Goal: Task Accomplishment & Management: Use online tool/utility

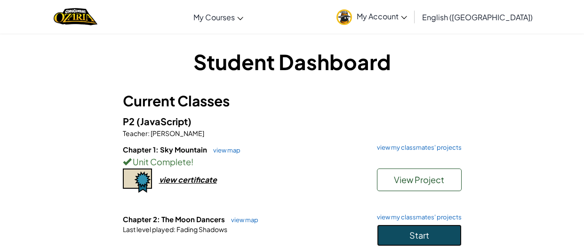
click at [377, 232] on button "Start" at bounding box center [419, 236] width 85 height 22
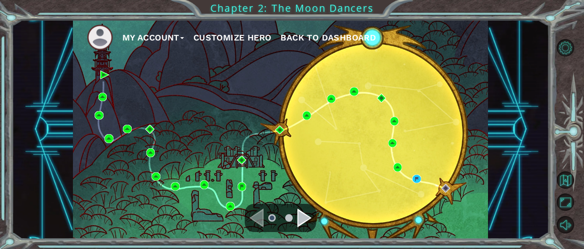
click at [376, 232] on div "My Account Customize Hero Back to Dashboard" at bounding box center [280, 129] width 415 height 219
click at [415, 178] on img at bounding box center [417, 179] width 9 height 9
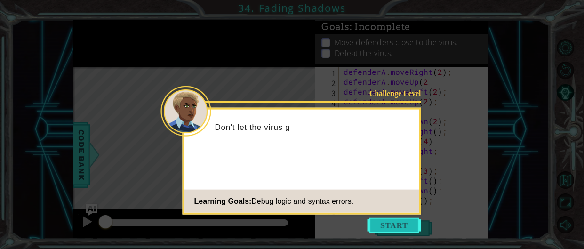
click at [420, 225] on button "Start" at bounding box center [395, 225] width 54 height 15
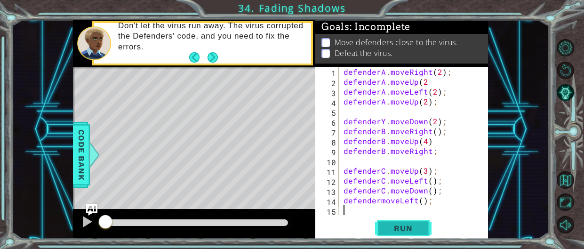
click at [397, 230] on span "Run" at bounding box center [403, 228] width 37 height 9
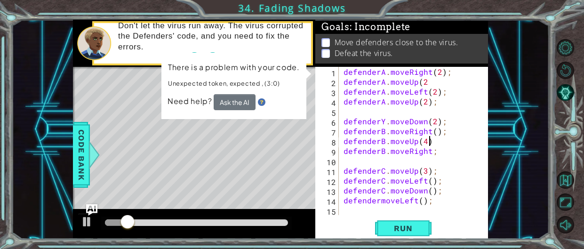
click at [429, 144] on div "defenderA . moveRight ( 2 ) ; defenderA . moveUp ( 2 defenderA . moveLeft ( 2 )…" at bounding box center [416, 151] width 149 height 168
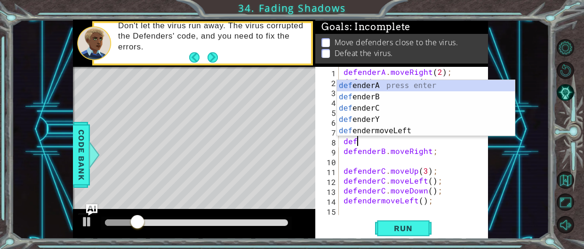
type textarea "d"
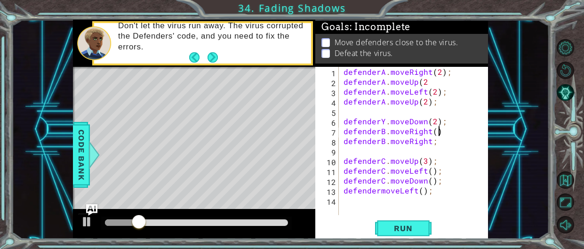
type textarea "defenderB.moveRight("
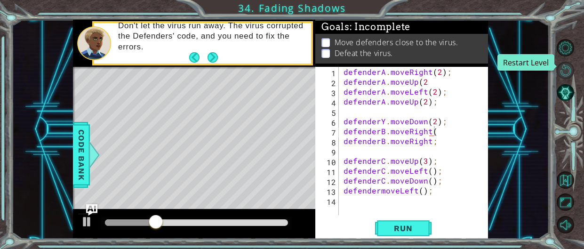
click at [570, 70] on button "Restart Level" at bounding box center [565, 70] width 17 height 17
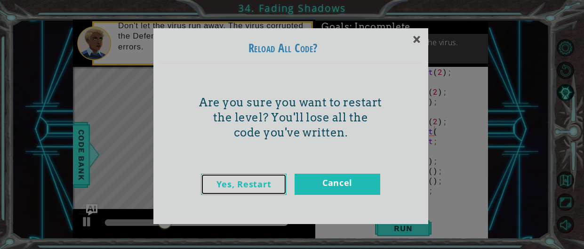
click at [239, 178] on link "Yes, Restart" at bounding box center [244, 184] width 86 height 21
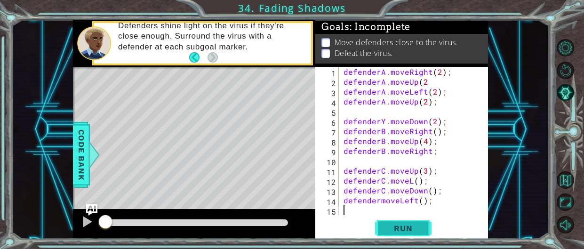
click at [422, 227] on button "Run" at bounding box center [403, 228] width 57 height 17
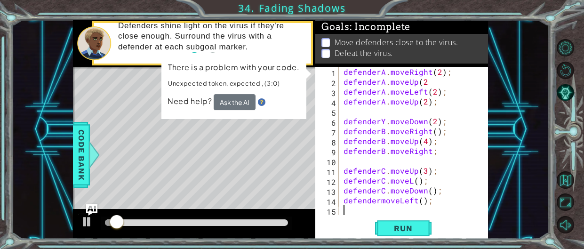
click at [395, 140] on div "defenderA . moveRight ( 2 ) ; defenderA . moveUp ( 2 defenderA . moveLeft ( 2 )…" at bounding box center [416, 151] width 149 height 168
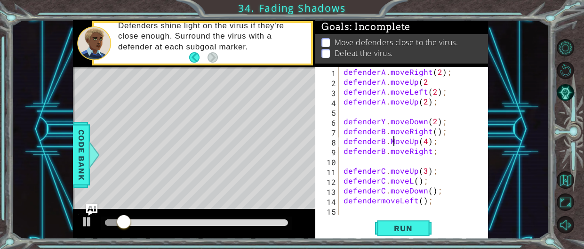
scroll to position [0, 3]
click at [394, 228] on span "Run" at bounding box center [403, 228] width 37 height 9
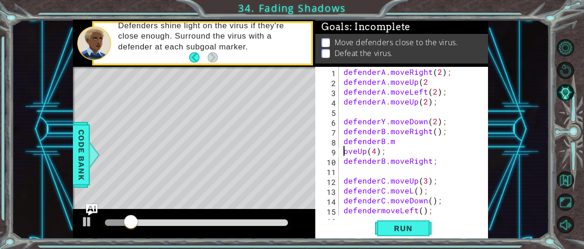
scroll to position [0, 2]
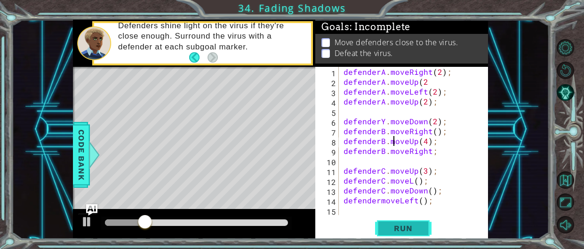
click at [406, 235] on button "Run" at bounding box center [403, 228] width 57 height 17
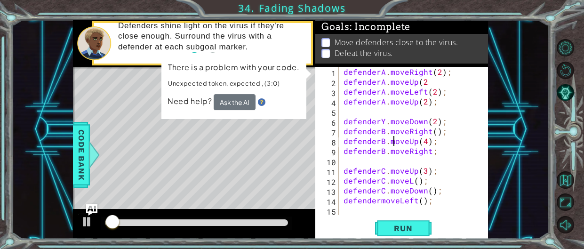
click at [435, 141] on div "defenderA . moveRight ( 2 ) ; defenderA . moveUp ( 2 defenderA . moveLeft ( 2 )…" at bounding box center [416, 151] width 149 height 168
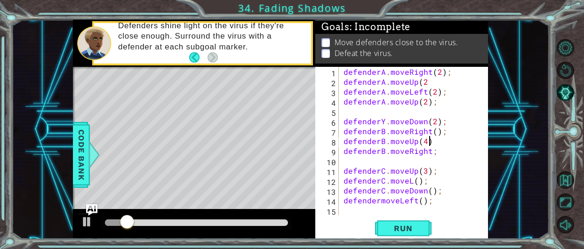
scroll to position [0, 5]
click at [401, 229] on span "Run" at bounding box center [403, 228] width 37 height 9
click at [402, 225] on span "Run" at bounding box center [403, 228] width 37 height 9
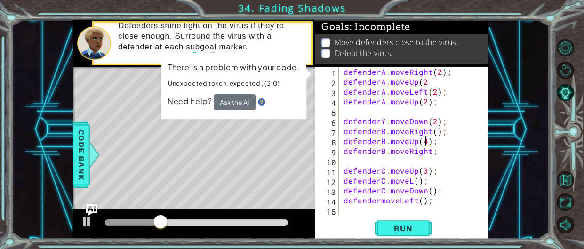
click at [426, 141] on div "defenderA . moveRight ( 2 ) ; defenderA . moveUp ( 2 defenderA . moveLeft ( 2 )…" at bounding box center [416, 151] width 149 height 168
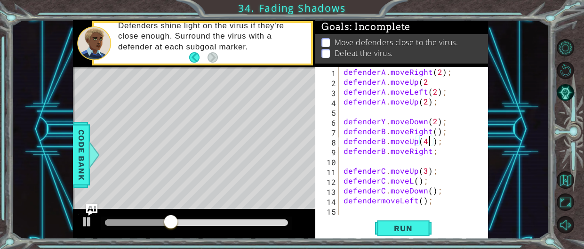
click at [420, 143] on div "defenderA . moveRight ( 2 ) ; defenderA . moveUp ( 2 defenderA . moveLeft ( 2 )…" at bounding box center [416, 151] width 149 height 168
click at [392, 232] on span "Run" at bounding box center [403, 228] width 37 height 9
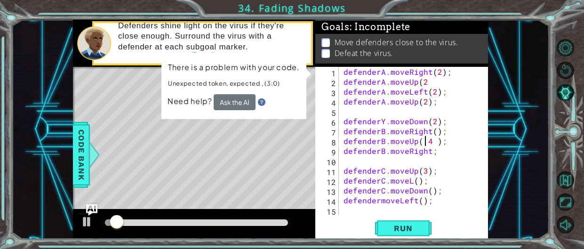
click at [436, 142] on div "defenderA . moveRight ( 2 ) ; defenderA . moveUp ( 2 defenderA . moveLeft ( 2 )…" at bounding box center [416, 151] width 149 height 168
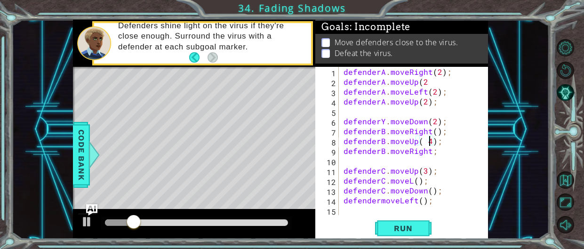
click at [424, 138] on div "defenderA . moveRight ( 2 ) ; defenderA . moveUp ( 2 defenderA . moveLeft ( 2 )…" at bounding box center [416, 151] width 149 height 168
type textarea "defenderB.moveUp(4);"
click at [407, 232] on span "Run" at bounding box center [403, 228] width 37 height 9
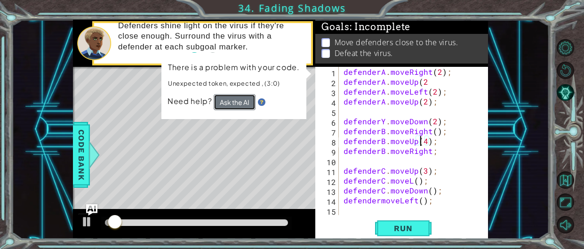
click at [239, 96] on button "Ask the AI" at bounding box center [235, 102] width 42 height 16
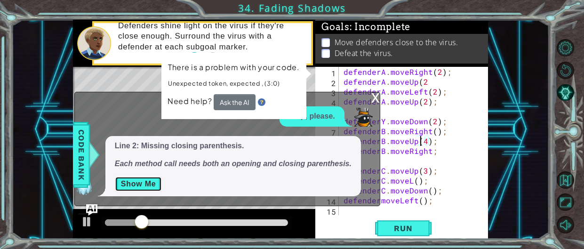
click at [133, 182] on button "Show Me" at bounding box center [139, 184] width 48 height 15
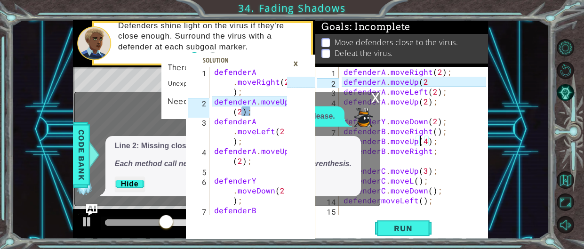
type textarea "defenderA.moveUp(2);"
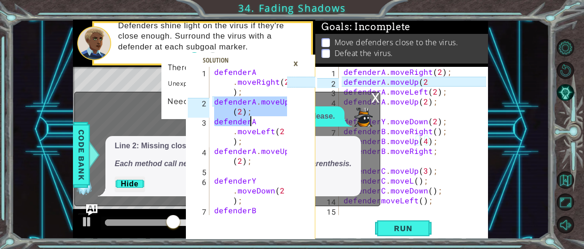
drag, startPoint x: 216, startPoint y: 100, endPoint x: 283, endPoint y: 114, distance: 68.3
click at [283, 114] on div "defenderA.moveUp(2); 1 2 3 4 5 6 7 defenderA . moveRight ( 2 ) ; defenderA . mo…" at bounding box center [236, 141] width 101 height 148
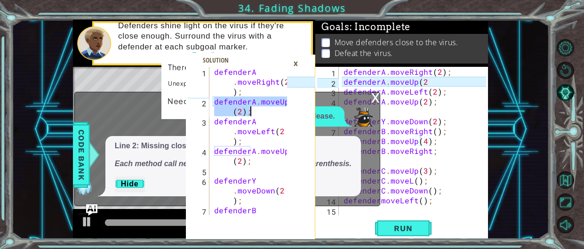
click at [294, 62] on div "×" at bounding box center [296, 64] width 15 height 16
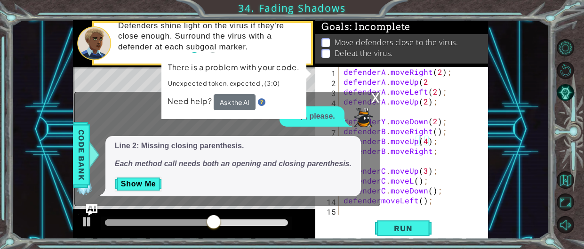
click at [378, 97] on div "x" at bounding box center [376, 96] width 8 height 9
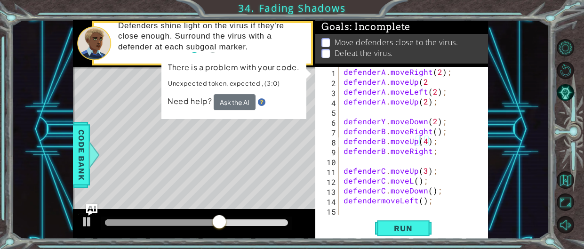
click at [433, 143] on div "defenderA . moveRight ( 2 ) ; defenderA . moveUp ( 2 defenderA . moveLeft ( 2 )…" at bounding box center [416, 151] width 149 height 168
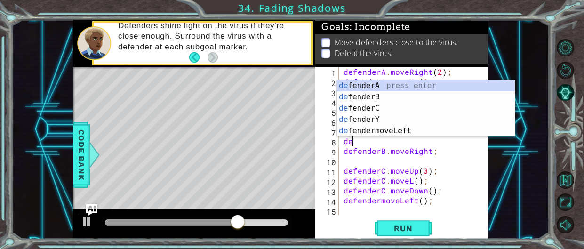
scroll to position [0, 0]
type textarea "d"
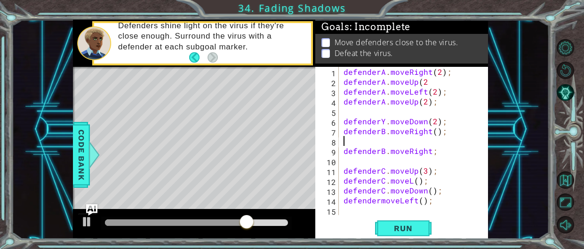
paste textarea "defenderA.moveUp(2);"
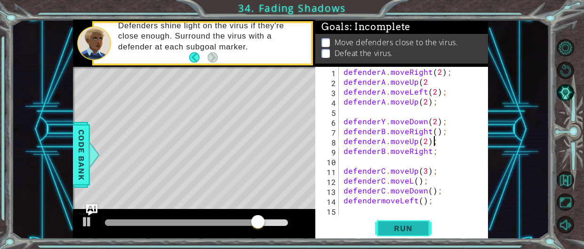
click at [407, 224] on span "Run" at bounding box center [403, 228] width 37 height 9
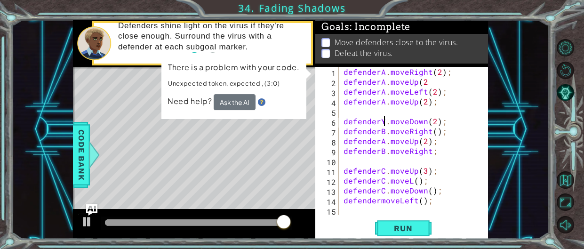
click at [383, 124] on div "defenderA . moveRight ( 2 ) ; defenderA . moveUp ( 2 defenderA . moveLeft ( 2 )…" at bounding box center [416, 151] width 149 height 168
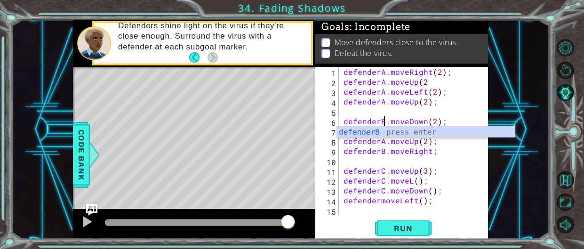
scroll to position [0, 2]
click at [386, 130] on div "defenderB press enter" at bounding box center [426, 144] width 178 height 34
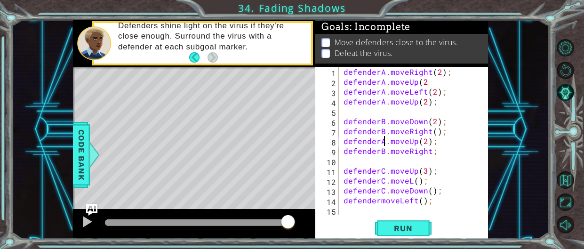
click at [384, 142] on div "defenderA . moveRight ( 2 ) ; defenderA . moveUp ( 2 defenderA . moveLeft ( 2 )…" at bounding box center [416, 151] width 149 height 168
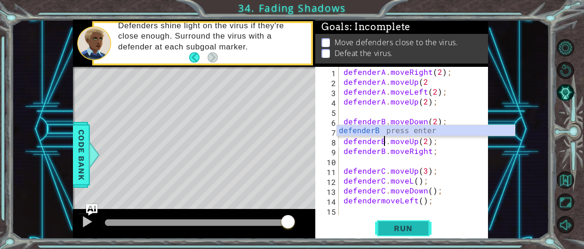
click at [413, 222] on button "Run" at bounding box center [403, 228] width 57 height 17
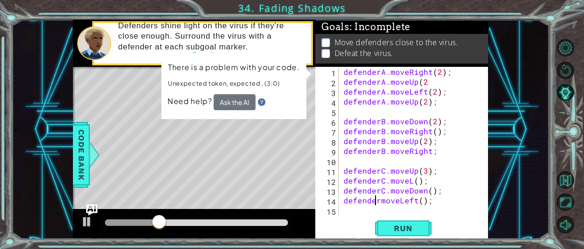
click at [378, 202] on div "defenderA . moveRight ( 2 ) ; defenderA . moveUp ( 2 defenderA . moveLeft ( 2 )…" at bounding box center [416, 151] width 149 height 168
click at [380, 202] on div "defenderA . moveRight ( 2 ) ; defenderA . moveUp ( 2 defenderA . moveLeft ( 2 )…" at bounding box center [416, 151] width 149 height 168
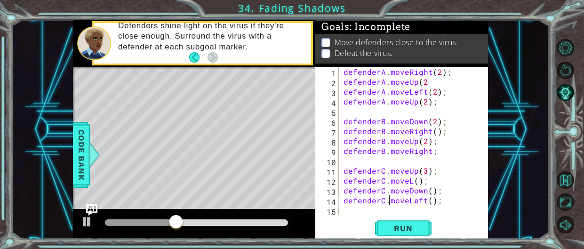
scroll to position [0, 3]
click at [402, 229] on span "Run" at bounding box center [403, 228] width 37 height 9
click at [429, 154] on div "defenderA . moveRight ( 2 ) ; defenderA . moveUp ( 2 defenderA . moveLeft ( 2 )…" at bounding box center [416, 151] width 149 height 168
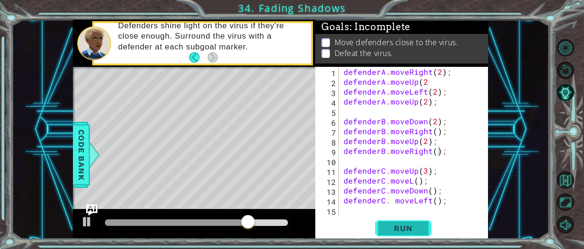
click at [403, 234] on button "Run" at bounding box center [403, 228] width 57 height 17
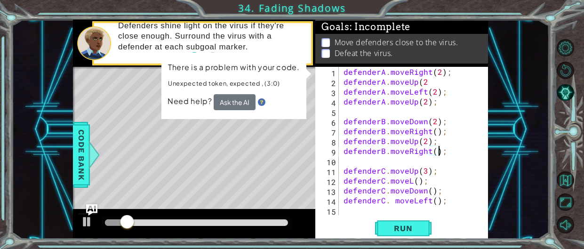
click at [425, 141] on div "defenderA . moveRight ( 2 ) ; defenderA . moveUp ( 2 defenderA . moveLeft ( 2 )…" at bounding box center [416, 151] width 149 height 168
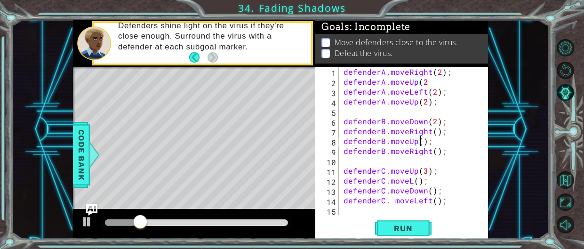
scroll to position [0, 5]
click at [394, 227] on span "Run" at bounding box center [403, 228] width 37 height 9
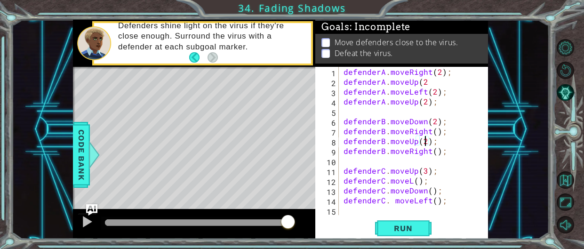
click at [365, 138] on div "defenderA . moveRight ( 2 ) ; defenderA . moveUp ( 2 defenderA . moveLeft ( 2 )…" at bounding box center [416, 151] width 149 height 168
click at [392, 203] on div "defenderA . moveRight ( 2 ) ; defenderA . moveUp ( 2 defenderA . moveLeft ( 2 )…" at bounding box center [416, 151] width 149 height 168
click at [411, 181] on div "defenderA . moveRight ( 2 ) ; defenderA . moveUp ( 2 defenderA . moveLeft ( 2 )…" at bounding box center [416, 151] width 149 height 168
click at [393, 229] on span "Run" at bounding box center [403, 228] width 37 height 9
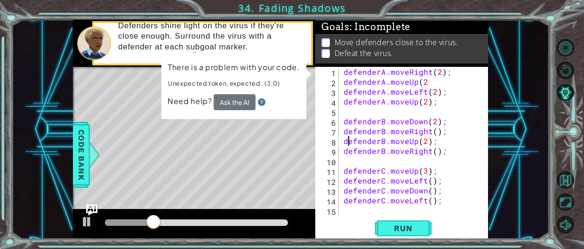
click at [347, 140] on div "defenderA . moveRight ( 2 ) ; defenderA . moveUp ( 2 defenderA . moveLeft ( 2 )…" at bounding box center [416, 151] width 149 height 168
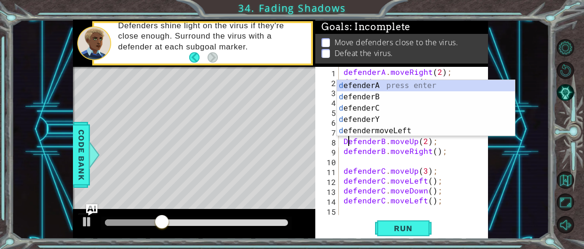
scroll to position [0, 0]
click at [406, 225] on span "Run" at bounding box center [403, 228] width 37 height 9
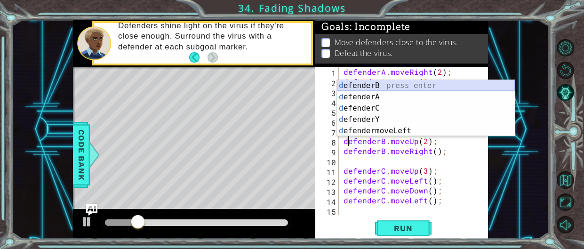
click at [396, 83] on div "d efenderB press enter d efenderA press enter d efenderC press enter d efenderY…" at bounding box center [426, 119] width 178 height 79
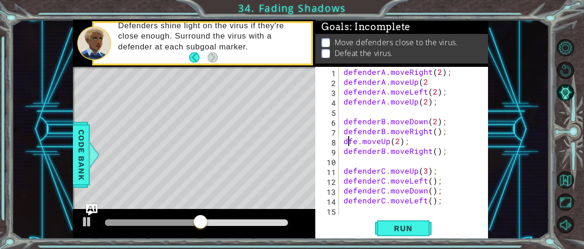
click at [348, 141] on div "defenderA . moveRight ( 2 ) ; defenderA . moveUp ( 2 defenderA . moveLeft ( 2 )…" at bounding box center [416, 151] width 149 height 168
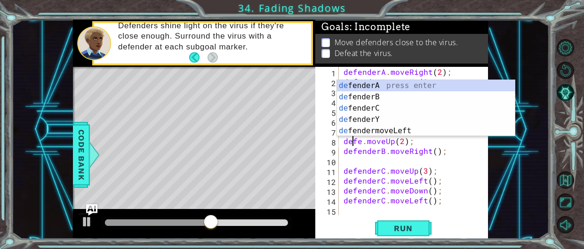
click at [361, 141] on div "defenderA . moveRight ( 2 ) ; defenderA . moveUp ( 2 defenderA . moveLeft ( 2 )…" at bounding box center [416, 151] width 149 height 168
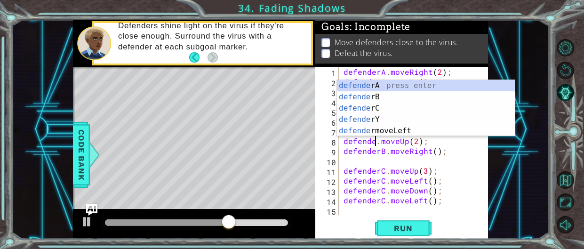
scroll to position [0, 2]
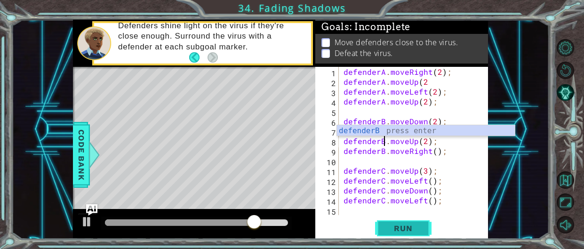
click at [408, 222] on button "Run" at bounding box center [403, 228] width 57 height 17
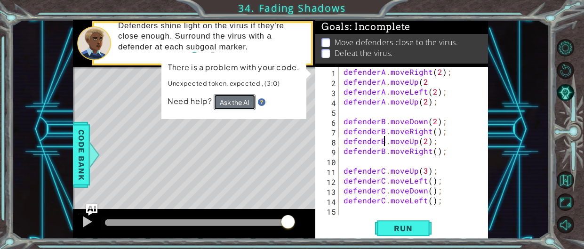
click at [246, 102] on button "Ask the AI" at bounding box center [235, 102] width 42 height 16
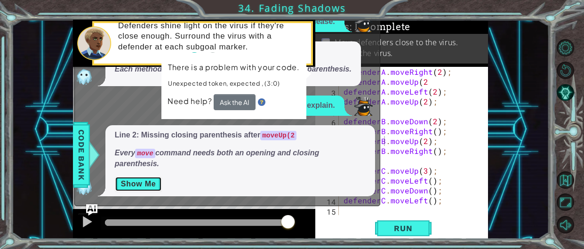
click at [155, 183] on button "Show Me" at bounding box center [139, 184] width 48 height 15
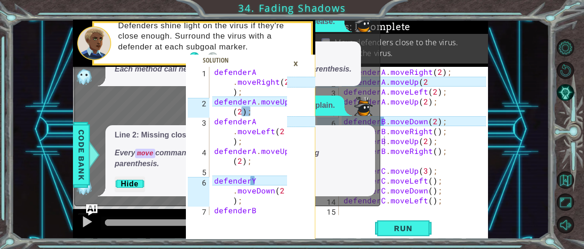
click at [213, 99] on div "defenderA.moveUp(2); 1 2 3 4 5 6 7 defenderA . moveRight ( 2 ) ; defenderA . mo…" at bounding box center [236, 141] width 101 height 148
drag, startPoint x: 219, startPoint y: 101, endPoint x: 253, endPoint y: 112, distance: 35.6
click at [253, 112] on div "defenderA . moveRight ( 2 ) ; defenderA . moveUp ( 2 ) ; defenderA . moveLeft (…" at bounding box center [252, 171] width 80 height 208
click at [214, 99] on div "defenderA . moveRight ( 2 ) ; defenderA . moveUp ( 2 ) ; defenderA . moveLeft (…" at bounding box center [252, 171] width 80 height 208
drag, startPoint x: 214, startPoint y: 99, endPoint x: 251, endPoint y: 109, distance: 37.6
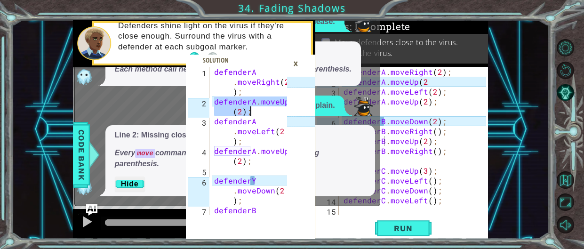
click at [251, 109] on div "defenderA . moveRight ( 2 ) ; defenderA . moveUp ( 2 ) ; defenderA . moveLeft (…" at bounding box center [252, 171] width 80 height 208
click at [297, 61] on div "×" at bounding box center [296, 64] width 15 height 16
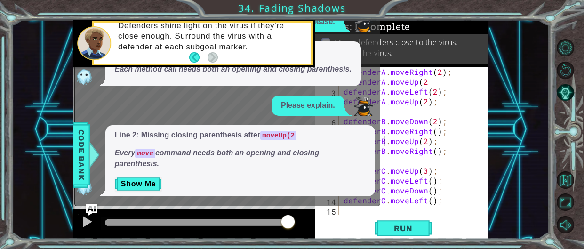
click at [439, 141] on div "defenderA . moveRight ( 2 ) ; defenderA . moveUp ( 2 defenderA . moveLeft ( 2 )…" at bounding box center [416, 151] width 149 height 168
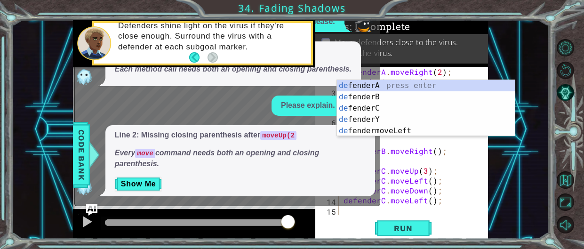
scroll to position [0, 0]
type textarea "d"
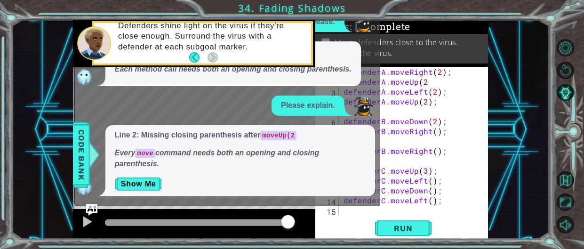
paste textarea "defenderA.moveUp(2);"
type textarea "defenderA.moveUp(2);"
click at [413, 227] on span "Run" at bounding box center [403, 228] width 37 height 9
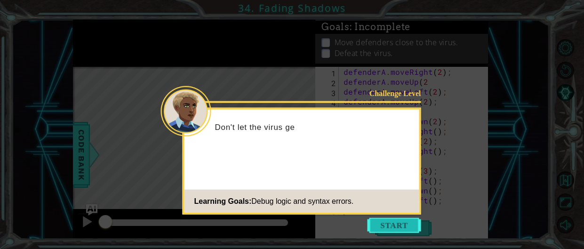
click at [409, 229] on button "Start" at bounding box center [395, 225] width 54 height 15
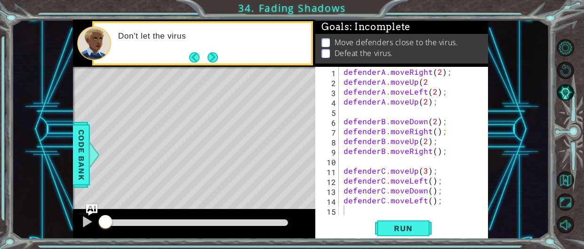
click at [409, 229] on span "Run" at bounding box center [403, 228] width 37 height 9
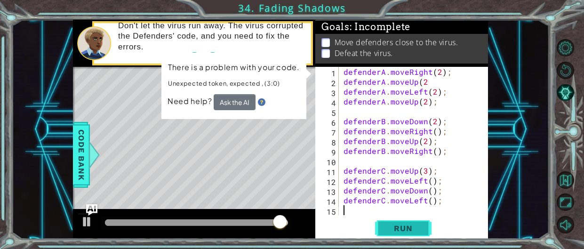
click at [390, 234] on button "Run" at bounding box center [403, 228] width 57 height 17
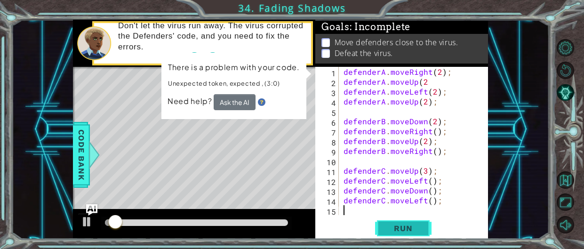
click at [390, 234] on button "Run" at bounding box center [403, 228] width 57 height 17
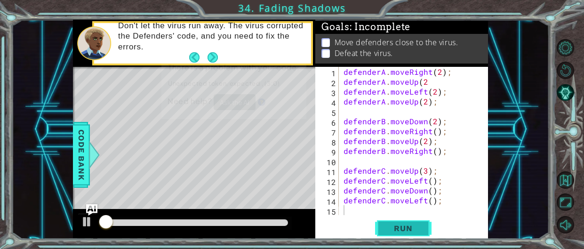
click at [390, 234] on button "Run" at bounding box center [403, 228] width 57 height 17
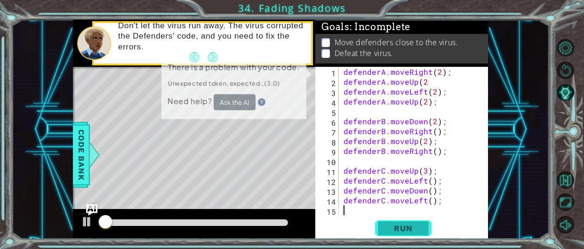
click at [390, 234] on button "Run" at bounding box center [403, 228] width 57 height 17
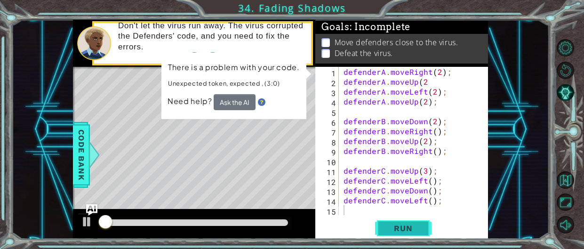
click at [390, 234] on button "Run" at bounding box center [403, 228] width 57 height 17
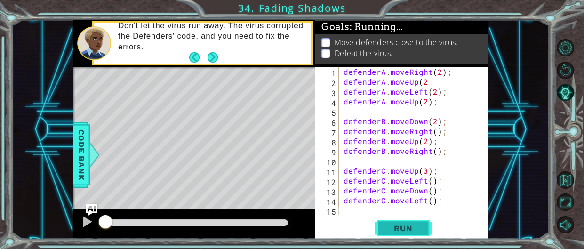
click at [390, 234] on button "Run" at bounding box center [403, 228] width 57 height 17
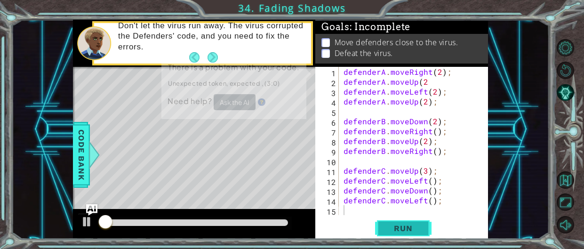
click at [390, 234] on button "Run" at bounding box center [403, 228] width 57 height 17
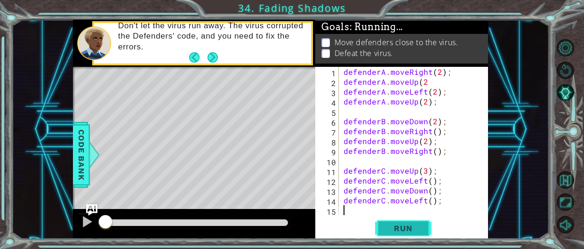
click at [390, 234] on button "Run" at bounding box center [403, 228] width 57 height 17
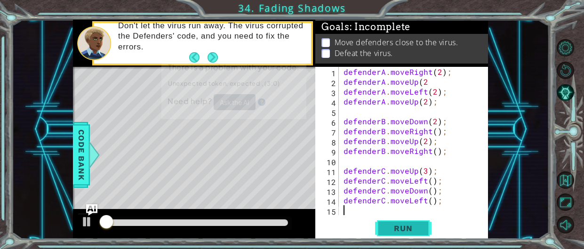
click at [390, 234] on button "Run" at bounding box center [403, 228] width 57 height 17
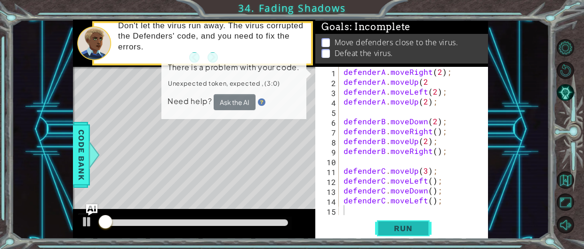
click at [390, 234] on button "Run" at bounding box center [403, 228] width 57 height 17
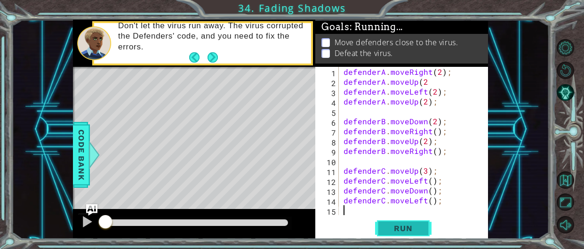
click at [390, 234] on button "Run" at bounding box center [403, 228] width 57 height 17
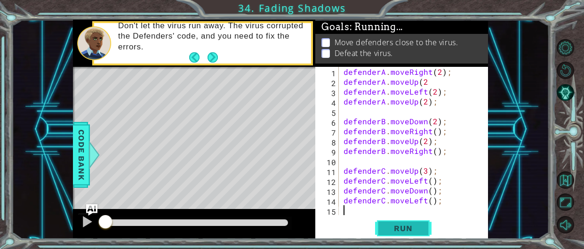
click at [390, 234] on button "Run" at bounding box center [403, 228] width 57 height 17
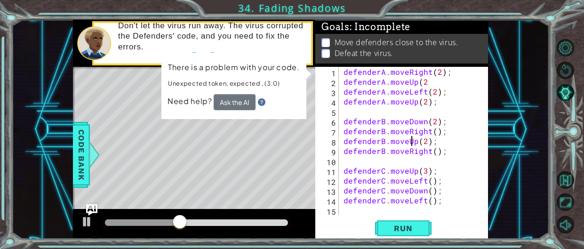
click at [413, 138] on div "defenderA . moveRight ( 2 ) ; defenderA . moveUp ( 2 defenderA . moveLeft ( 2 )…" at bounding box center [416, 151] width 149 height 168
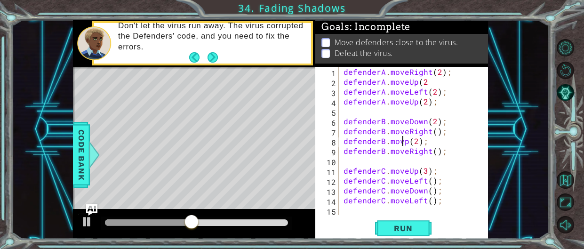
scroll to position [0, 4]
click at [406, 143] on div "defenderA . moveRight ( 2 ) ; defenderA . moveUp ( 2 defenderA . moveLeft ( 2 )…" at bounding box center [416, 151] width 149 height 168
click at [410, 144] on div "defenderA . moveRight ( 2 ) ; defenderA . moveUp ( 2 defenderA . moveLeft ( 2 )…" at bounding box center [416, 151] width 149 height 168
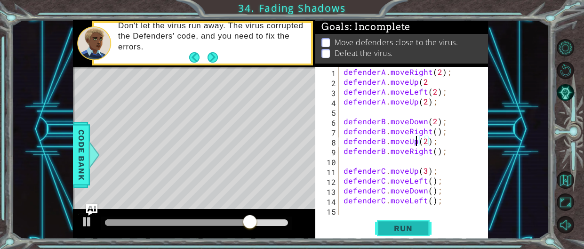
click at [408, 229] on span "Run" at bounding box center [403, 228] width 37 height 9
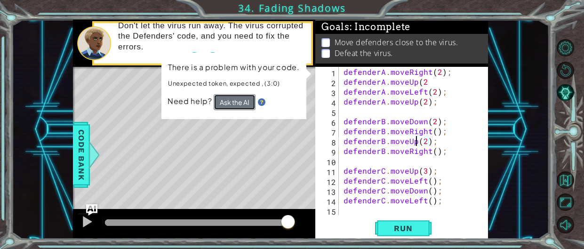
click at [226, 100] on button "Ask the AI" at bounding box center [234, 102] width 42 height 16
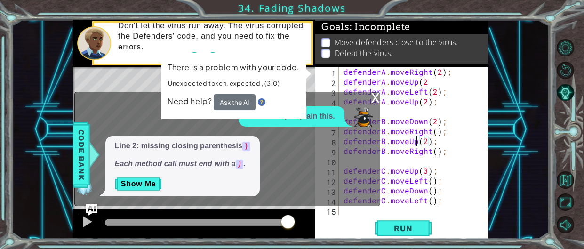
click at [428, 139] on div "defenderA . moveRight ( 2 ) ; defenderA . moveUp ( 2 defenderA . moveLeft ( 2 )…" at bounding box center [416, 151] width 149 height 168
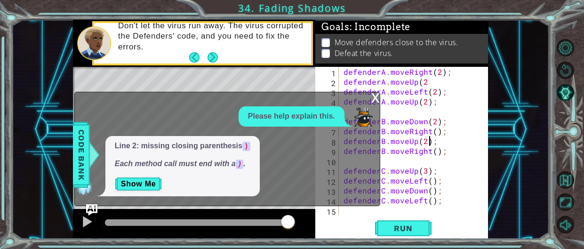
scroll to position [0, 5]
click at [405, 229] on span "Run" at bounding box center [403, 228] width 37 height 9
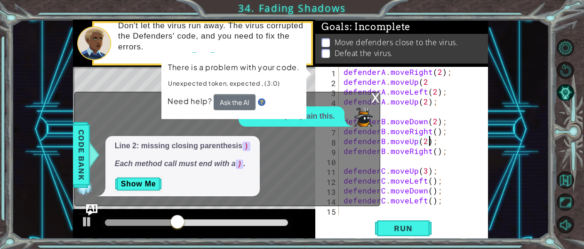
click at [426, 80] on div "defenderA . moveRight ( 2 ) ; defenderA . moveUp ( 2 defenderA . moveLeft ( 2 )…" at bounding box center [416, 151] width 149 height 168
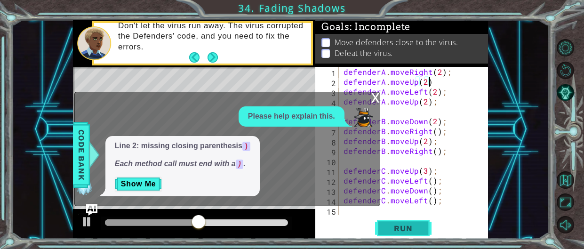
click at [407, 220] on button "Run" at bounding box center [403, 228] width 57 height 17
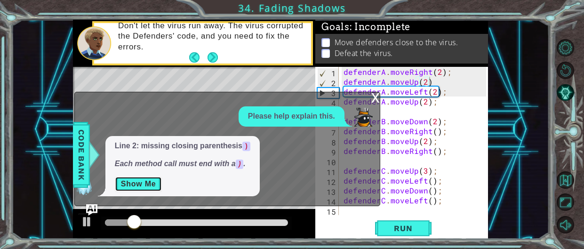
click at [142, 188] on button "Show Me" at bounding box center [139, 184] width 48 height 15
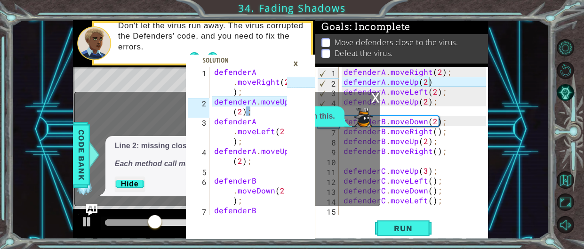
click at [296, 64] on div "×" at bounding box center [296, 64] width 15 height 16
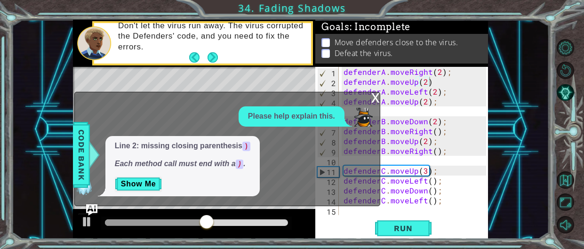
click at [372, 95] on div "x" at bounding box center [376, 96] width 8 height 9
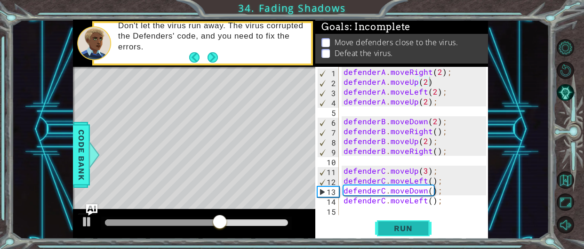
click at [402, 227] on span "Run" at bounding box center [403, 228] width 37 height 9
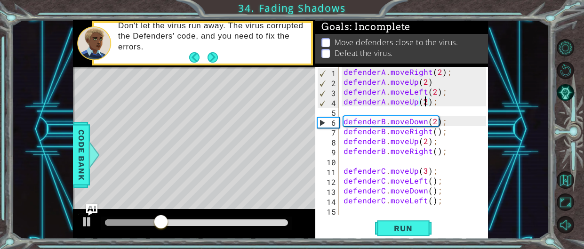
click at [425, 100] on div "defenderA . moveRight ( 2 ) ; defenderA . moveUp ( 2 ) defenderA . moveLeft ( 2…" at bounding box center [416, 151] width 149 height 168
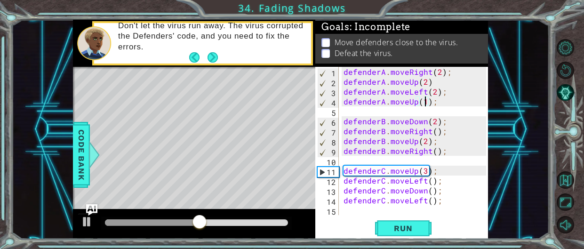
click at [427, 139] on div "defenderA . moveRight ( 2 ) ; defenderA . moveUp ( 2 ) defenderA . moveLeft ( 2…" at bounding box center [416, 151] width 149 height 168
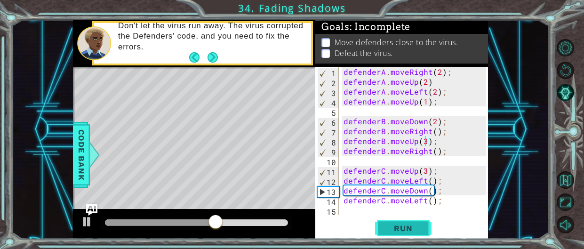
click at [418, 234] on button "Run" at bounding box center [403, 228] width 57 height 17
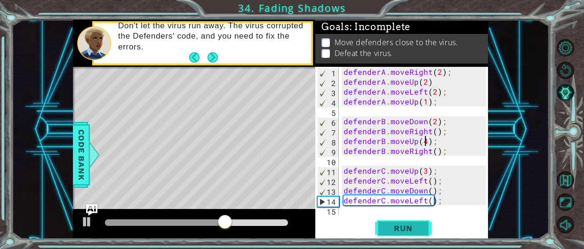
type textarea "defenderB.moveUp(4);"
click at [420, 232] on span "Run" at bounding box center [403, 228] width 37 height 9
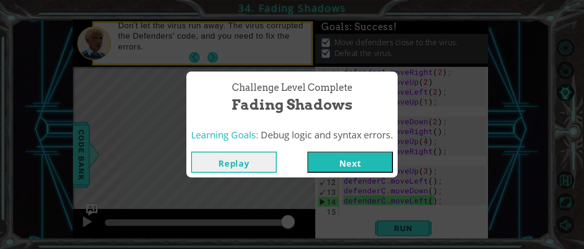
click at [333, 163] on button "Next" at bounding box center [350, 162] width 86 height 21
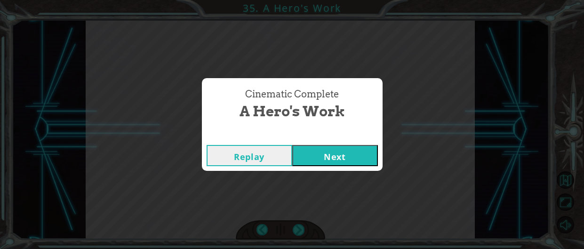
click at [329, 160] on button "Next" at bounding box center [335, 155] width 86 height 21
click at [334, 150] on button "Next" at bounding box center [335, 155] width 86 height 21
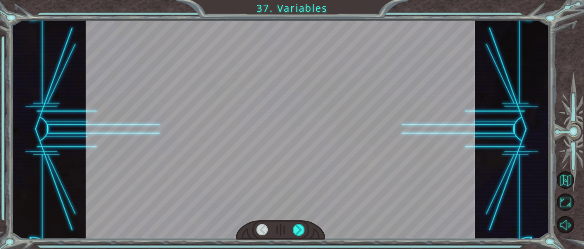
click at [334, 152] on div at bounding box center [281, 129] width 390 height 219
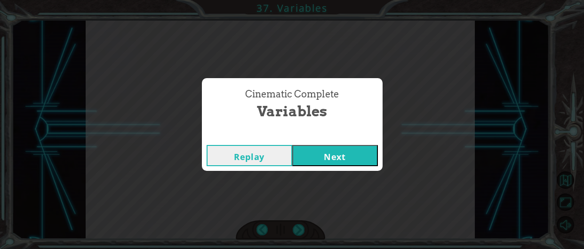
click at [342, 158] on button "Next" at bounding box center [335, 155] width 86 height 21
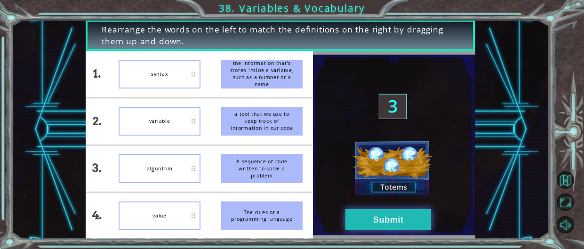
click at [371, 218] on button "Submit" at bounding box center [389, 219] width 86 height 21
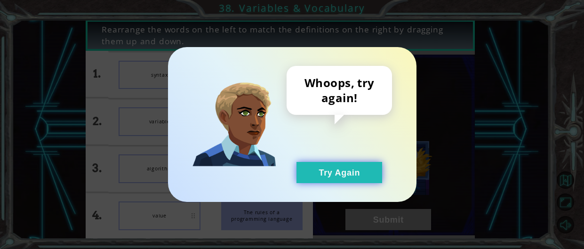
click at [352, 182] on button "Try Again" at bounding box center [340, 172] width 86 height 21
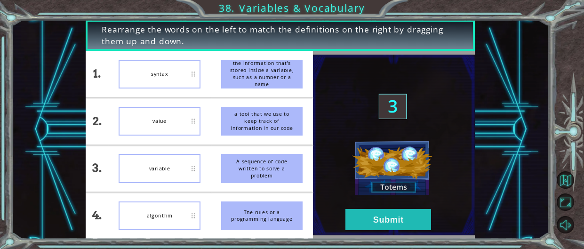
click at [380, 206] on img at bounding box center [394, 145] width 162 height 181
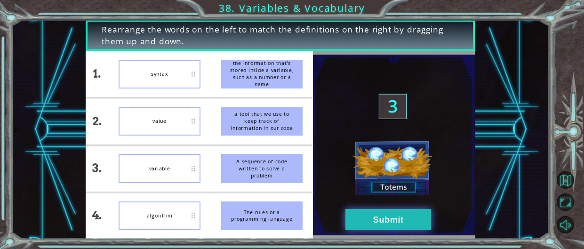
click at [384, 212] on button "Submit" at bounding box center [389, 219] width 86 height 21
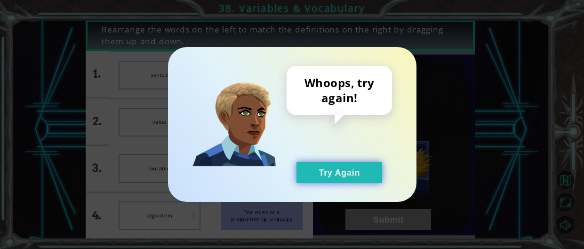
click at [338, 162] on button "Try Again" at bounding box center [340, 172] width 86 height 21
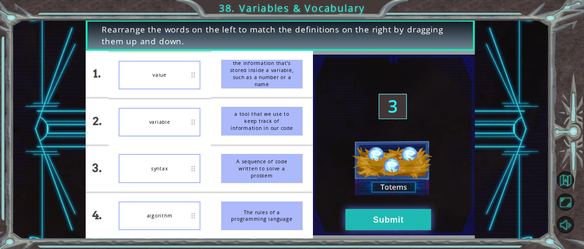
click at [355, 222] on button "Submit" at bounding box center [389, 219] width 86 height 21
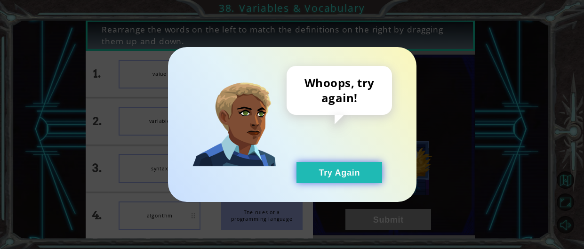
click at [322, 162] on button "Try Again" at bounding box center [340, 172] width 86 height 21
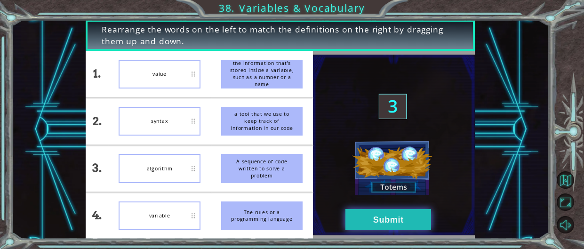
click at [358, 220] on button "Submit" at bounding box center [389, 219] width 86 height 21
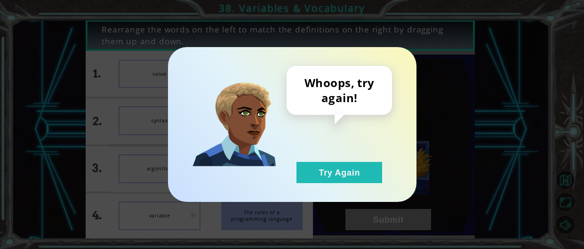
click at [338, 184] on div "Whoops, try again! Try Again" at bounding box center [292, 124] width 249 height 155
click at [327, 159] on div "Whoops, try again! Try Again" at bounding box center [339, 124] width 105 height 117
click at [329, 162] on button "Try Again" at bounding box center [340, 172] width 86 height 21
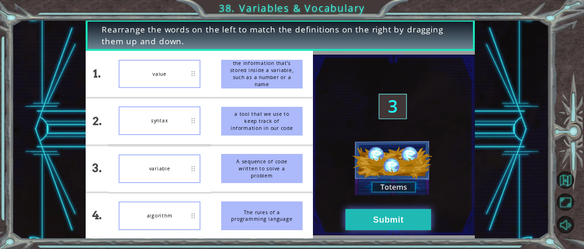
click at [355, 213] on button "Submit" at bounding box center [389, 219] width 86 height 21
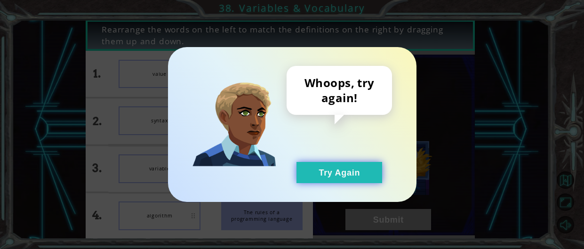
click at [318, 177] on button "Try Again" at bounding box center [340, 172] width 86 height 21
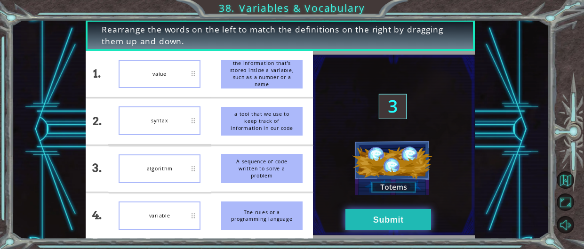
click at [360, 225] on button "Submit" at bounding box center [389, 219] width 86 height 21
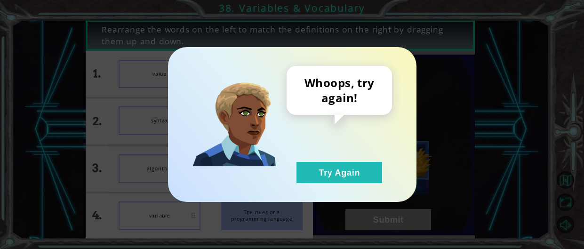
click at [331, 154] on div "Whoops, try again! Try Again" at bounding box center [339, 124] width 105 height 117
click at [332, 160] on div "Whoops, try again! Try Again" at bounding box center [339, 124] width 105 height 117
click at [330, 177] on button "Try Again" at bounding box center [340, 172] width 86 height 21
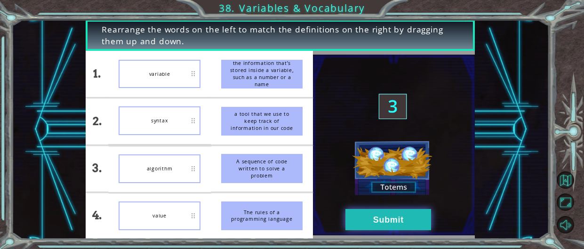
click at [429, 216] on button "Submit" at bounding box center [389, 219] width 86 height 21
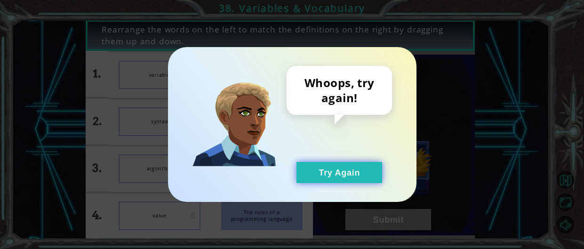
click at [356, 179] on button "Try Again" at bounding box center [340, 172] width 86 height 21
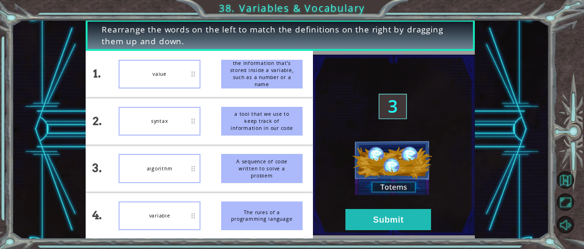
click at [152, 188] on li "algorithm" at bounding box center [159, 169] width 102 height 46
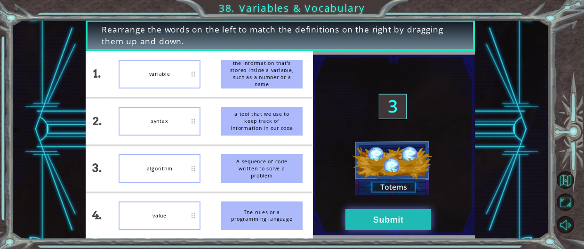
click at [416, 210] on button "Submit" at bounding box center [389, 219] width 86 height 21
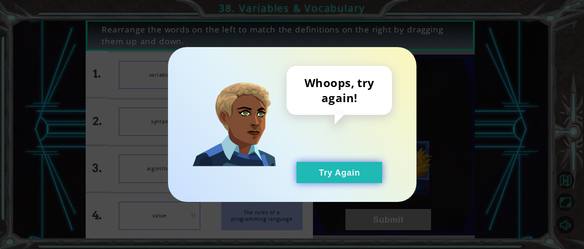
click at [354, 172] on button "Try Again" at bounding box center [340, 172] width 86 height 21
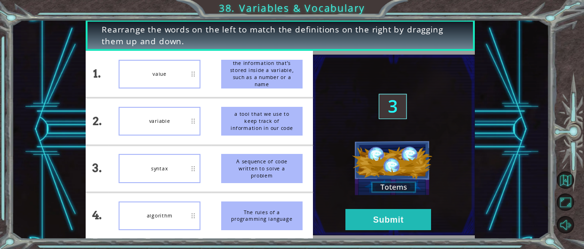
click at [347, 208] on img at bounding box center [394, 145] width 162 height 181
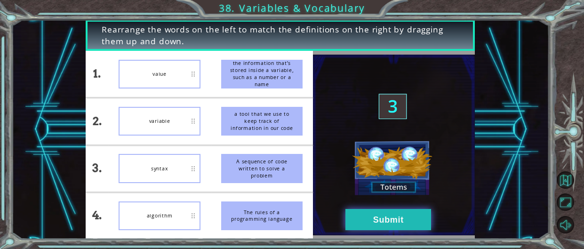
click at [349, 213] on button "Submit" at bounding box center [389, 219] width 86 height 21
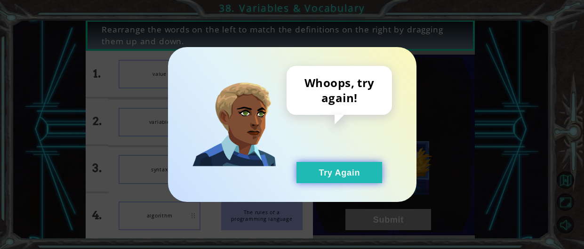
click at [324, 179] on button "Try Again" at bounding box center [340, 172] width 86 height 21
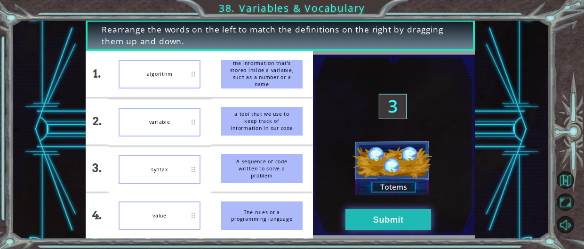
click at [361, 212] on button "Submit" at bounding box center [389, 219] width 86 height 21
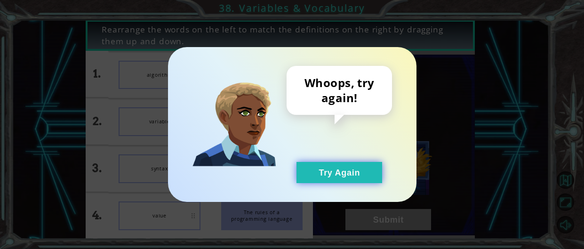
click at [329, 173] on button "Try Again" at bounding box center [340, 172] width 86 height 21
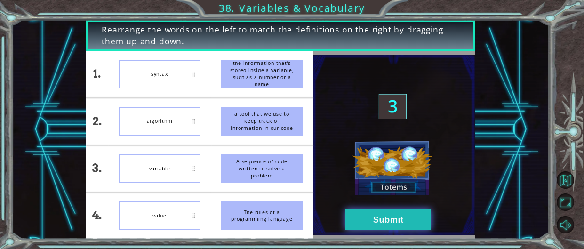
click at [389, 226] on button "Submit" at bounding box center [389, 219] width 86 height 21
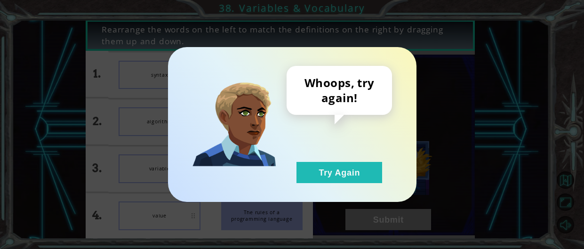
click at [364, 159] on div "Whoops, try again! Try Again" at bounding box center [339, 124] width 105 height 117
click at [368, 167] on button "Try Again" at bounding box center [340, 172] width 86 height 21
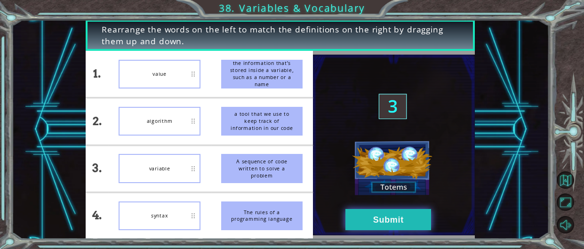
click at [355, 223] on button "Submit" at bounding box center [389, 219] width 86 height 21
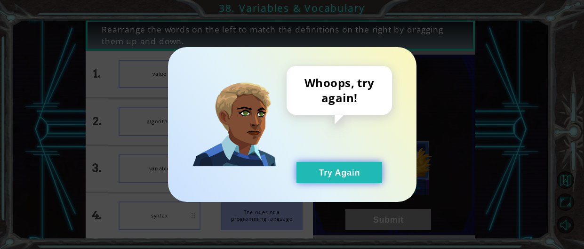
click at [302, 165] on button "Try Again" at bounding box center [340, 172] width 86 height 21
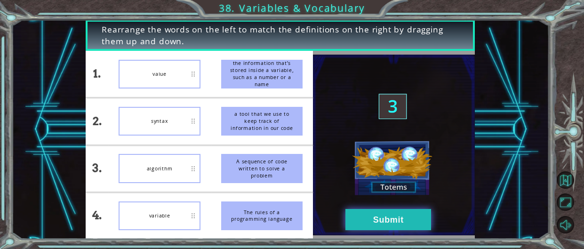
click at [354, 222] on button "Submit" at bounding box center [389, 219] width 86 height 21
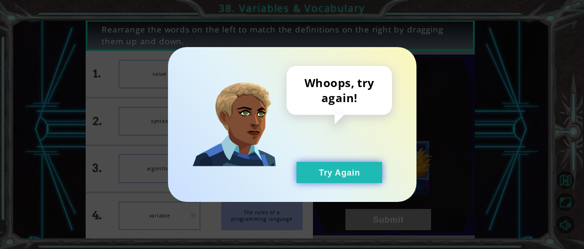
click at [359, 180] on button "Try Again" at bounding box center [340, 172] width 86 height 21
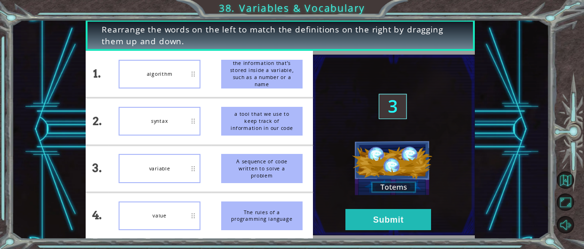
click at [383, 232] on img at bounding box center [394, 145] width 162 height 181
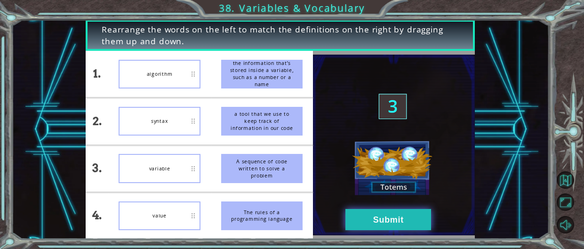
click at [383, 229] on button "Submit" at bounding box center [389, 219] width 86 height 21
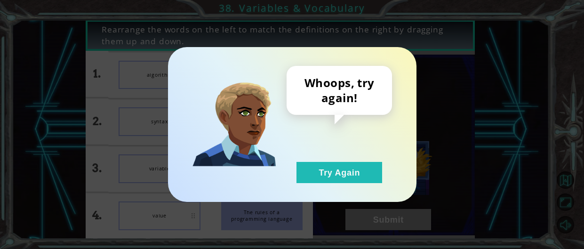
click at [309, 158] on div "Whoops, try again! Try Again" at bounding box center [339, 124] width 105 height 117
click at [317, 168] on button "Try Again" at bounding box center [340, 172] width 86 height 21
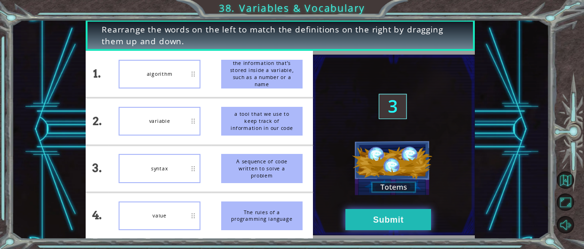
click at [362, 212] on button "Submit" at bounding box center [389, 219] width 86 height 21
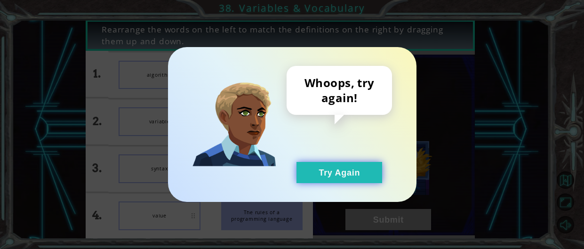
click at [338, 169] on button "Try Again" at bounding box center [340, 172] width 86 height 21
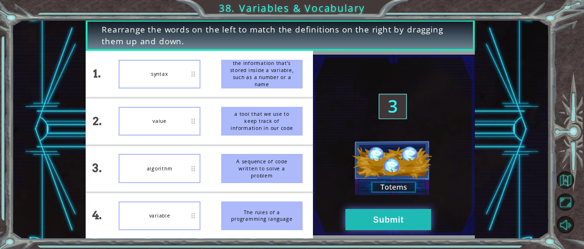
click at [384, 227] on button "Submit" at bounding box center [389, 219] width 86 height 21
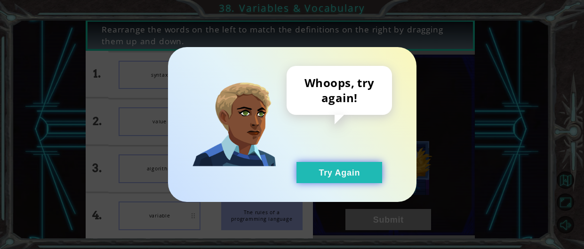
click at [347, 178] on button "Try Again" at bounding box center [340, 172] width 86 height 21
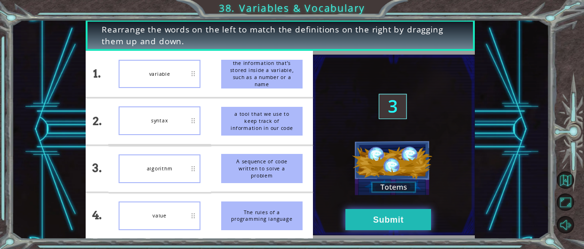
click at [365, 221] on button "Submit" at bounding box center [389, 219] width 86 height 21
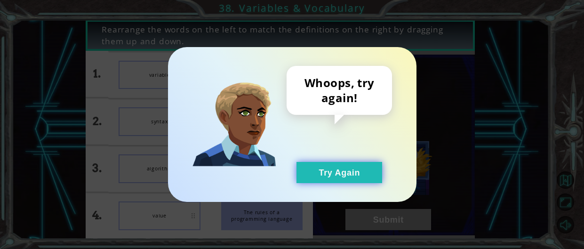
click at [347, 176] on button "Try Again" at bounding box center [340, 172] width 86 height 21
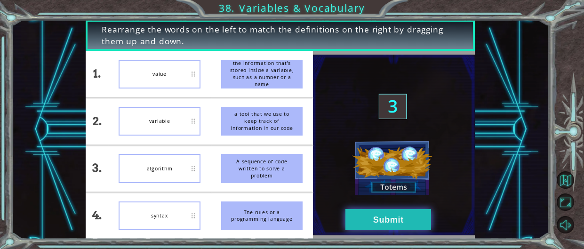
click at [374, 222] on button "Submit" at bounding box center [389, 219] width 86 height 21
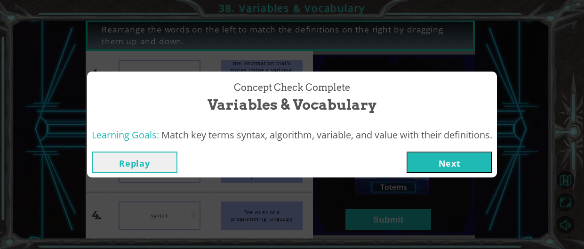
click at [458, 153] on button "Next" at bounding box center [450, 162] width 86 height 21
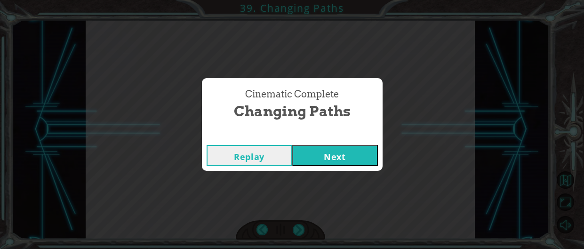
click at [357, 170] on div "Replay Next" at bounding box center [292, 155] width 181 height 31
click at [349, 160] on button "Next" at bounding box center [335, 155] width 86 height 21
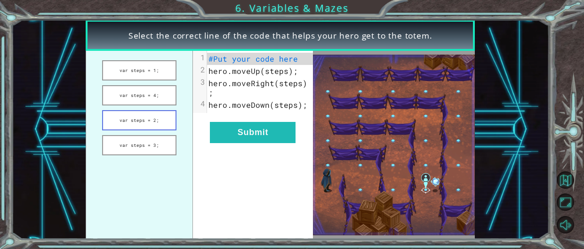
click at [152, 110] on button "var steps = 2;" at bounding box center [139, 120] width 74 height 20
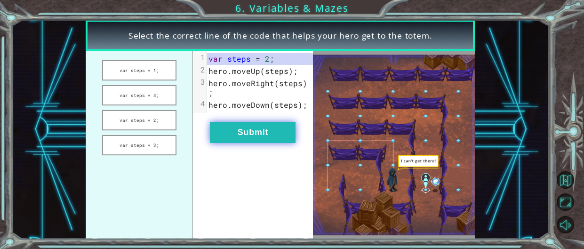
click at [220, 125] on button "Submit" at bounding box center [253, 132] width 86 height 21
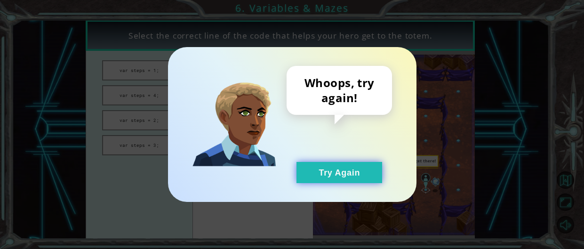
click at [300, 164] on button "Try Again" at bounding box center [340, 172] width 86 height 21
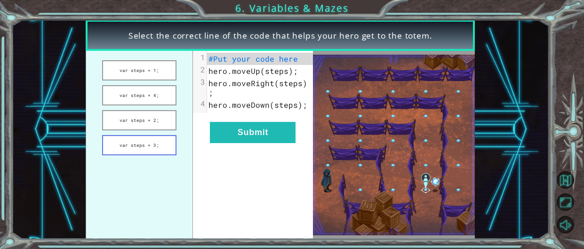
click at [154, 145] on button "var steps = 3;" at bounding box center [139, 145] width 74 height 20
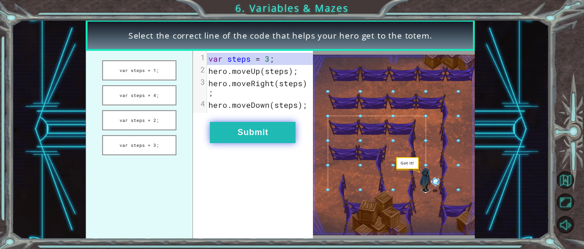
click at [285, 122] on button "Submit" at bounding box center [253, 132] width 86 height 21
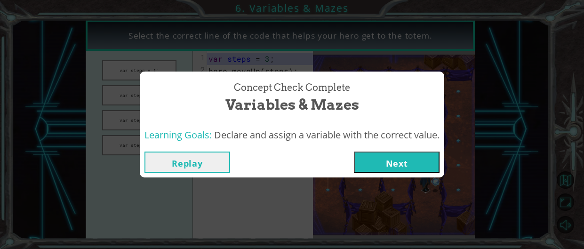
click at [379, 170] on button "Next" at bounding box center [397, 162] width 86 height 21
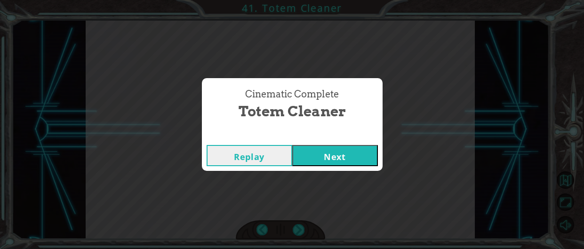
click at [329, 160] on button "Next" at bounding box center [335, 155] width 86 height 21
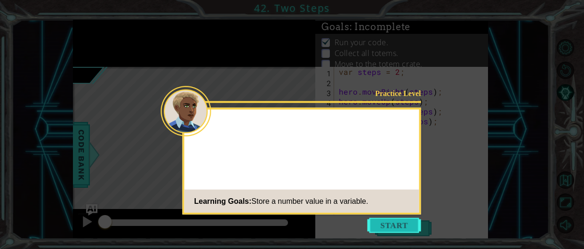
click at [376, 230] on button "Start" at bounding box center [395, 225] width 54 height 15
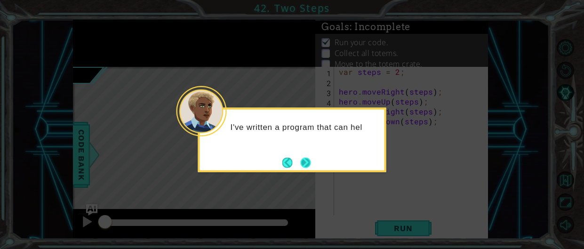
click at [306, 168] on button "Next" at bounding box center [305, 162] width 10 height 10
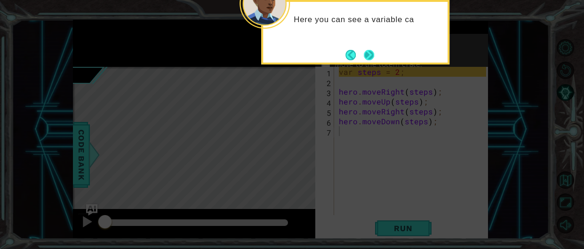
click at [368, 50] on button "Next" at bounding box center [369, 55] width 10 height 10
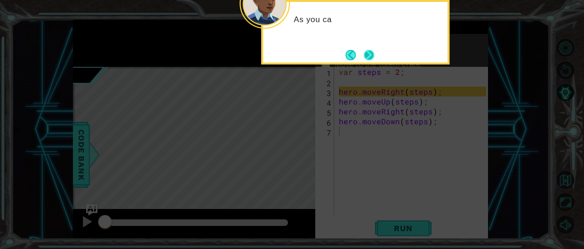
click at [367, 49] on button "Next" at bounding box center [369, 54] width 11 height 11
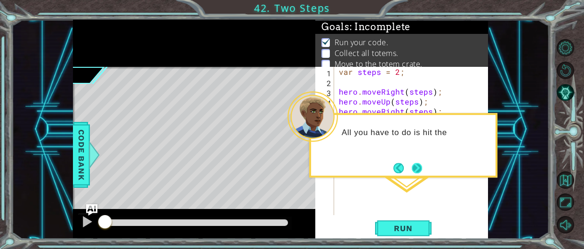
click at [422, 162] on button "Next" at bounding box center [417, 168] width 17 height 17
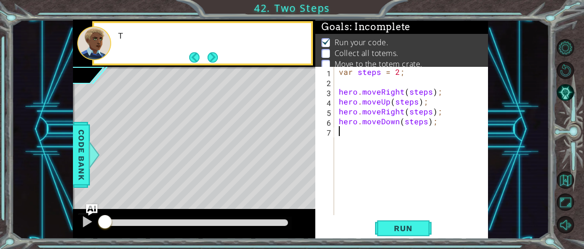
click at [422, 159] on div "var steps = 2 ; hero . moveRight ( steps ) ; hero . moveUp ( steps ) ; hero . m…" at bounding box center [414, 151] width 154 height 168
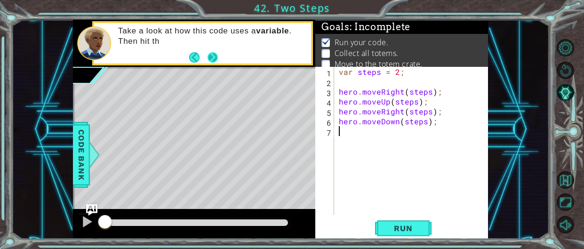
click at [216, 54] on button "Next" at bounding box center [213, 57] width 10 height 10
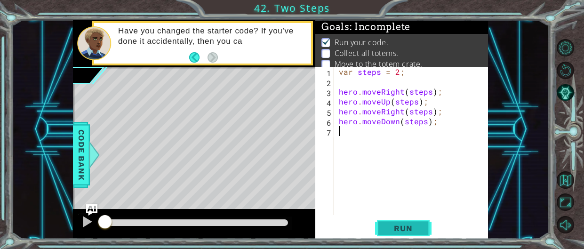
click at [423, 220] on button "Run" at bounding box center [403, 228] width 57 height 17
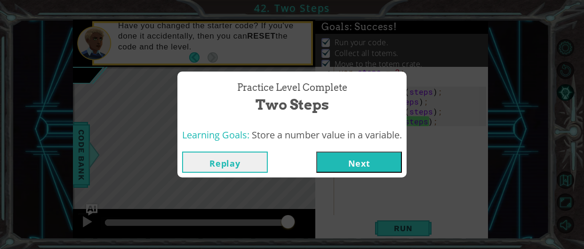
click at [351, 165] on button "Next" at bounding box center [359, 162] width 86 height 21
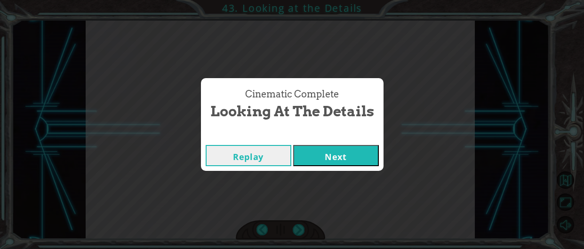
click at [327, 166] on div "Replay Next" at bounding box center [292, 155] width 183 height 31
click at [328, 162] on button "Next" at bounding box center [336, 155] width 86 height 21
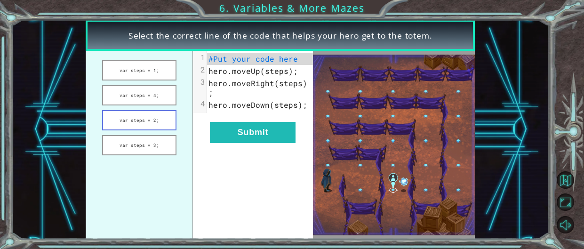
click at [120, 117] on button "var steps = 2;" at bounding box center [139, 120] width 74 height 20
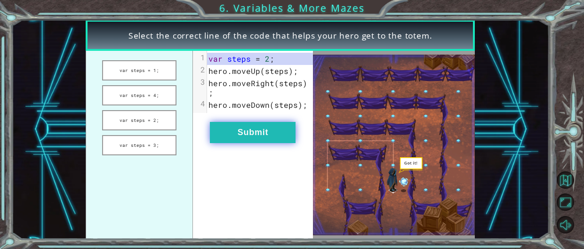
click at [240, 127] on button "Submit" at bounding box center [253, 132] width 86 height 21
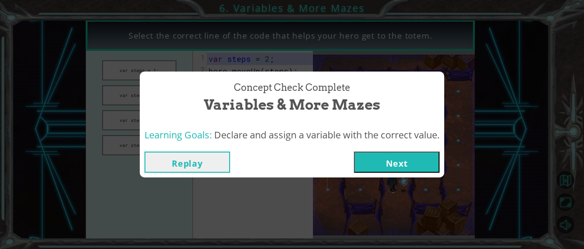
click at [417, 165] on button "Next" at bounding box center [397, 162] width 86 height 21
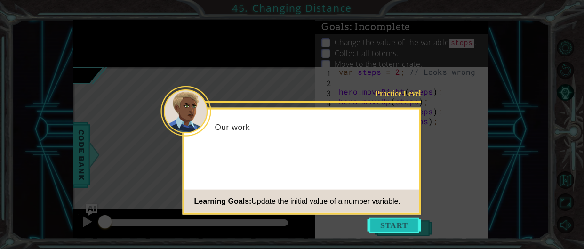
click at [400, 224] on button "Start" at bounding box center [395, 225] width 54 height 15
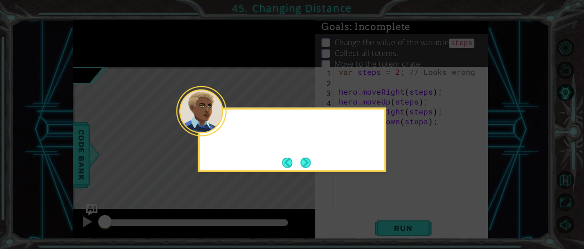
click at [400, 224] on icon at bounding box center [292, 124] width 584 height 249
click at [304, 164] on button "Next" at bounding box center [305, 162] width 10 height 10
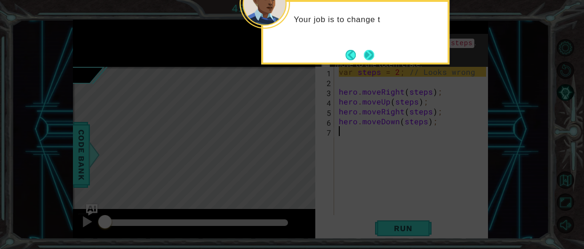
click at [371, 57] on button "Next" at bounding box center [369, 55] width 10 height 10
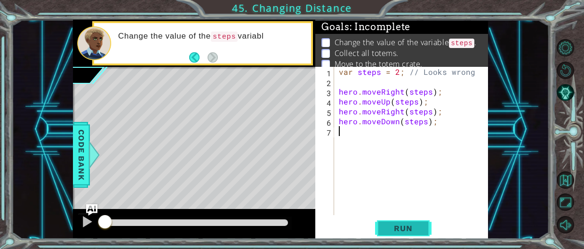
click at [421, 235] on button "Run" at bounding box center [403, 228] width 57 height 17
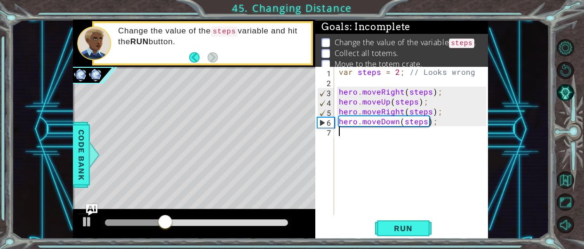
click at [435, 126] on div "var steps = 2 ; // Looks wrong hero . moveRight ( steps ) ; hero . moveUp ( ste…" at bounding box center [414, 151] width 154 height 168
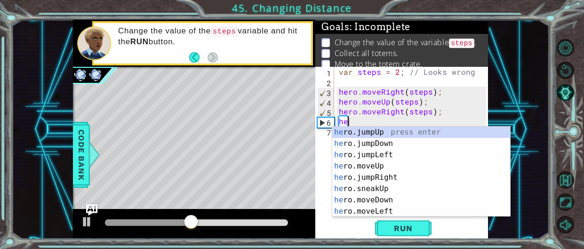
type textarea "h"
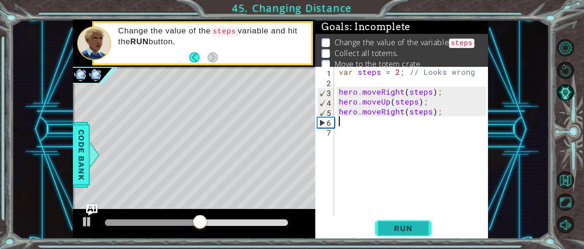
click at [426, 232] on button "Run" at bounding box center [403, 228] width 57 height 17
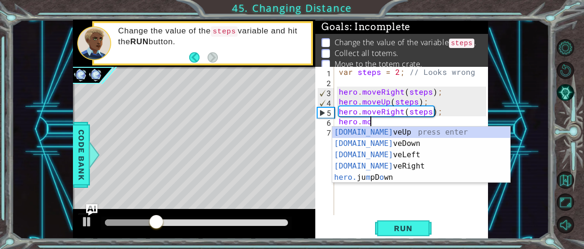
scroll to position [0, 1]
click at [377, 133] on div "[DOMAIN_NAME] veUp press enter [DOMAIN_NAME] veDown press enter [DOMAIN_NAME] v…" at bounding box center [421, 166] width 178 height 79
type textarea "hero.moveUp(1);"
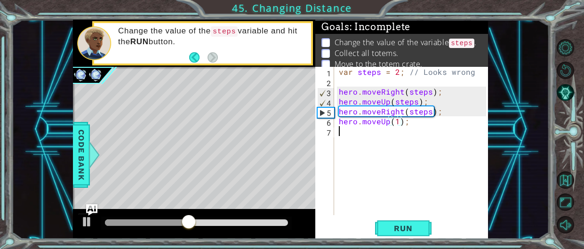
click at [343, 130] on div "var steps = 2 ; // Looks wrong hero . moveRight ( steps ) ; hero . moveUp ( ste…" at bounding box center [414, 151] width 154 height 168
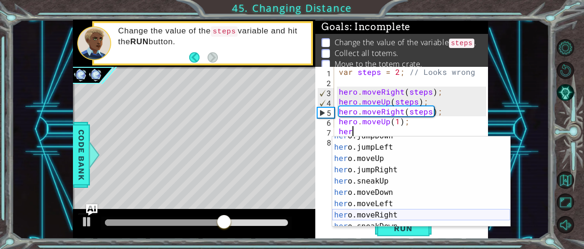
scroll to position [26, 0]
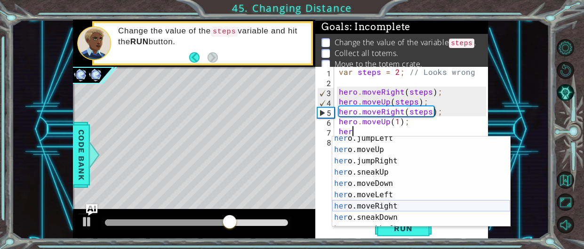
click at [377, 208] on div "her o.jumpLeft press enter her o.moveUp press enter her o.jumpRight press enter…" at bounding box center [421, 189] width 178 height 113
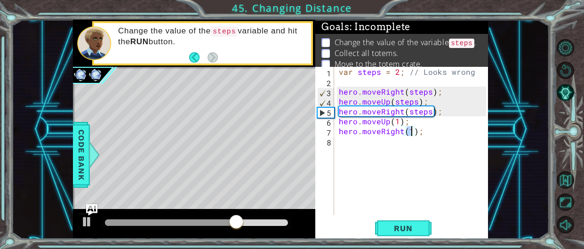
type textarea "hero.moveRight(2);"
click at [343, 146] on div "var steps = 2 ; // Looks wrong hero . moveRight ( steps ) ; hero . moveUp ( ste…" at bounding box center [414, 151] width 154 height 168
click at [404, 226] on span "Run" at bounding box center [403, 228] width 37 height 9
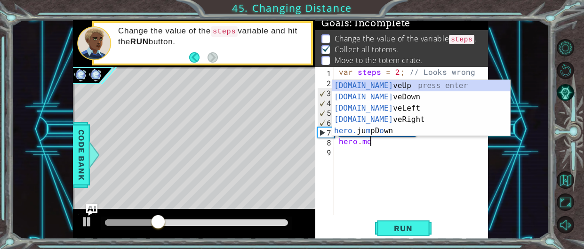
scroll to position [0, 1]
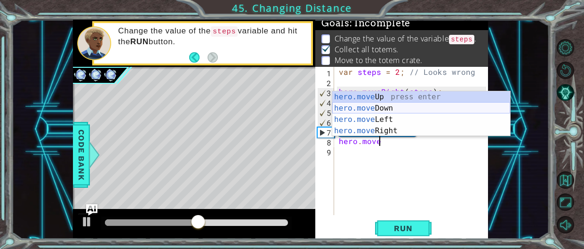
click at [360, 111] on div "hero.move Up press enter hero.move Down press enter hero.move Left press enter …" at bounding box center [421, 125] width 178 height 68
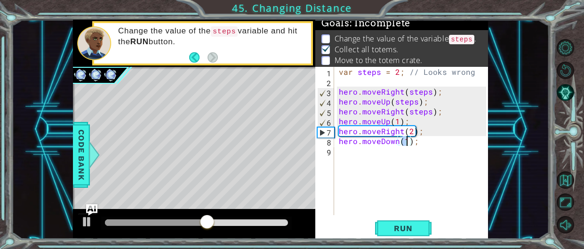
scroll to position [0, 4]
click at [411, 231] on span "Run" at bounding box center [403, 228] width 37 height 9
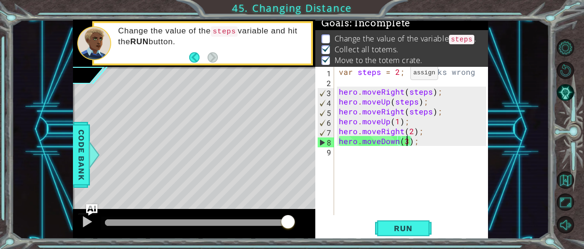
click at [396, 74] on div "var steps = 2 ; // Looks wrong hero . moveRight ( steps ) ; hero . moveUp ( ste…" at bounding box center [414, 151] width 154 height 168
click at [397, 72] on div "var steps = 2 ; // Looks wrong hero . moveRight ( steps ) ; hero . moveUp ( ste…" at bounding box center [414, 151] width 154 height 168
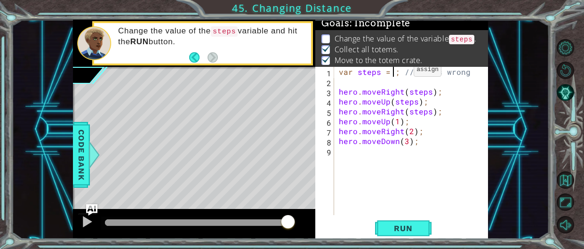
scroll to position [0, 4]
click at [410, 227] on span "Run" at bounding box center [403, 228] width 37 height 9
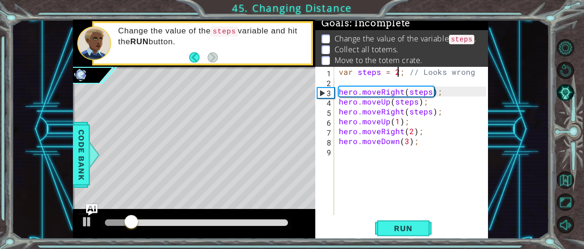
click at [403, 240] on div "1 ההההההההההההההההההההההההההההההההההההההההההההההההההההההההההההההההההההההההההההה…" at bounding box center [292, 124] width 584 height 249
click at [401, 231] on span "Run" at bounding box center [403, 228] width 37 height 9
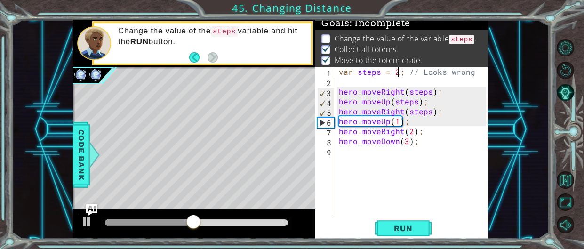
click at [469, 73] on div "var steps = 2 ; // Looks wrong hero . moveRight ( steps ) ; hero . moveUp ( ste…" at bounding box center [414, 151] width 154 height 168
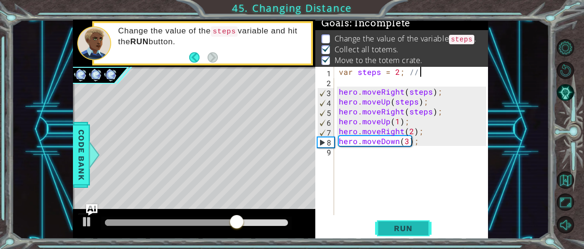
click at [418, 229] on span "Run" at bounding box center [403, 228] width 37 height 9
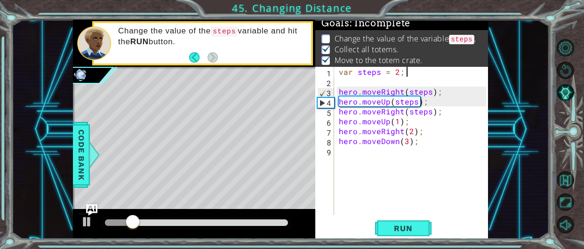
scroll to position [0, 3]
click at [407, 226] on span "Run" at bounding box center [403, 228] width 37 height 9
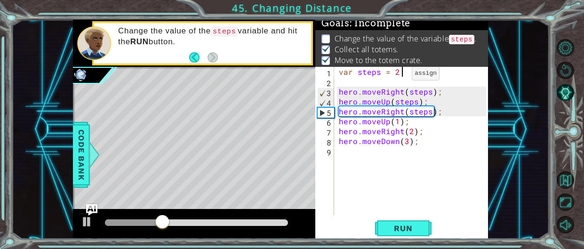
click at [397, 75] on div "var steps = 2 ; hero . moveRight ( steps ) ; hero . moveUp ( steps ) ; hero . m…" at bounding box center [414, 151] width 154 height 168
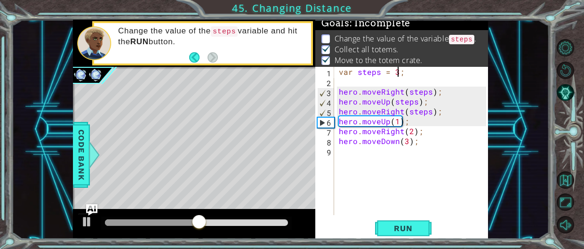
click at [409, 238] on div "var steps = 3; 1 2 3 4 5 6 7 8 9 var steps = 3 ; hero . moveRight ( steps ) ; h…" at bounding box center [402, 153] width 172 height 172
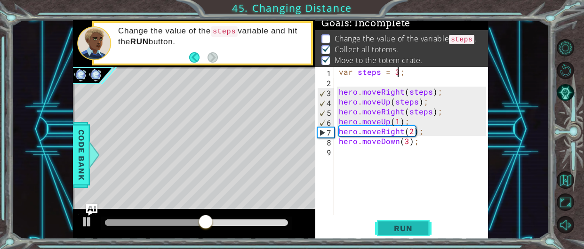
click at [407, 228] on span "Run" at bounding box center [403, 228] width 37 height 9
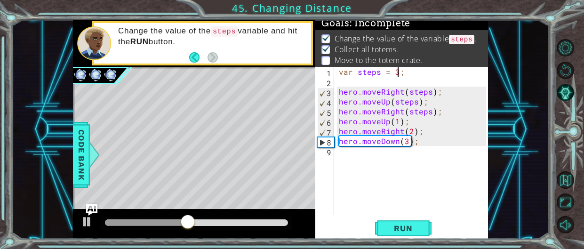
click at [386, 121] on div "var steps = 3 ; hero . moveRight ( steps ) ; hero . moveUp ( steps ) ; hero . m…" at bounding box center [414, 151] width 154 height 168
click at [387, 122] on div "var steps = 3 ; hero . moveRight ( steps ) ; hero . moveUp ( steps ) ; hero . m…" at bounding box center [414, 151] width 154 height 168
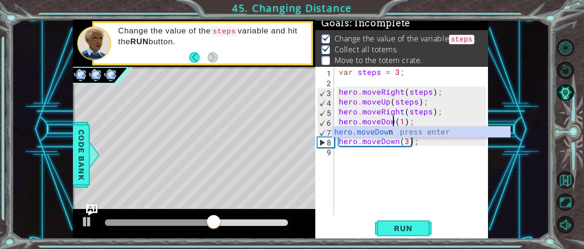
scroll to position [0, 4]
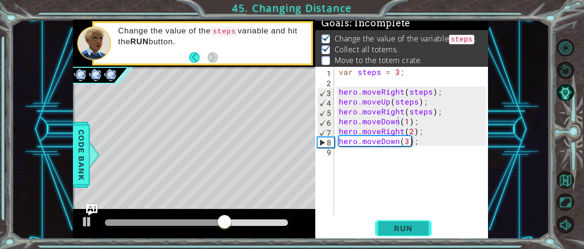
click at [400, 235] on button "Run" at bounding box center [403, 228] width 57 height 17
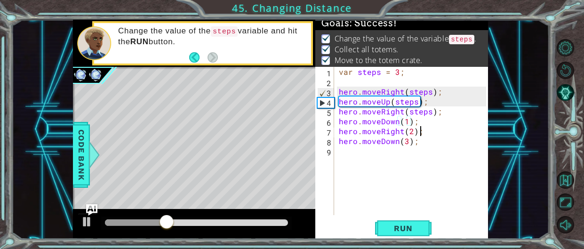
click at [420, 133] on div "var steps = 3 ; hero . moveRight ( steps ) ; hero . moveUp ( steps ) ; hero . m…" at bounding box center [414, 151] width 154 height 168
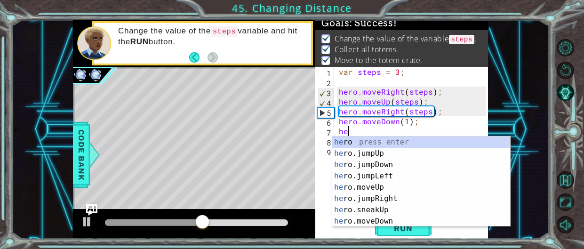
scroll to position [0, 0]
type textarea "h"
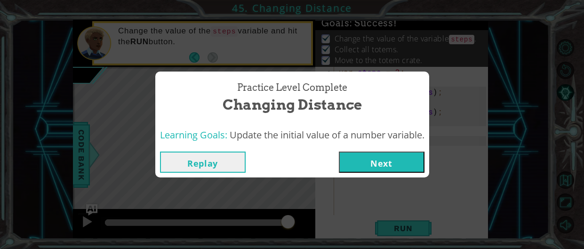
click at [373, 161] on button "Next" at bounding box center [382, 162] width 86 height 21
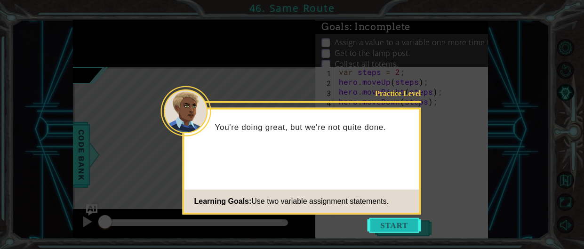
click at [397, 224] on button "Start" at bounding box center [395, 225] width 54 height 15
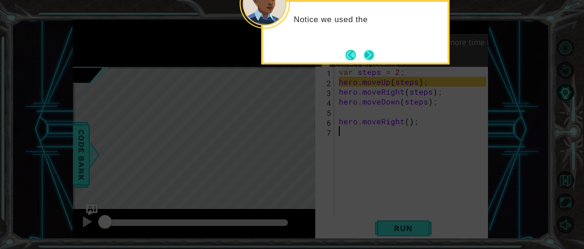
click at [365, 52] on button "Next" at bounding box center [369, 55] width 10 height 10
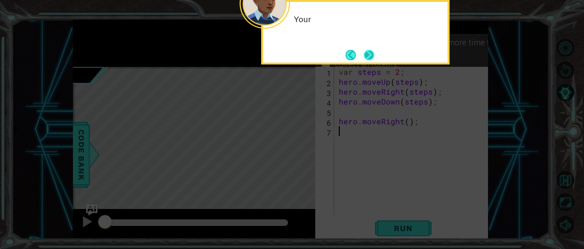
click at [369, 54] on button "Next" at bounding box center [369, 55] width 10 height 10
click at [369, 54] on button "Next" at bounding box center [369, 54] width 11 height 11
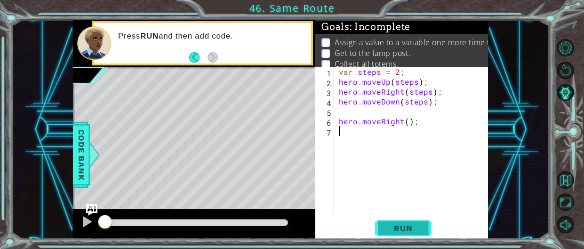
click at [418, 230] on span "Run" at bounding box center [403, 228] width 37 height 9
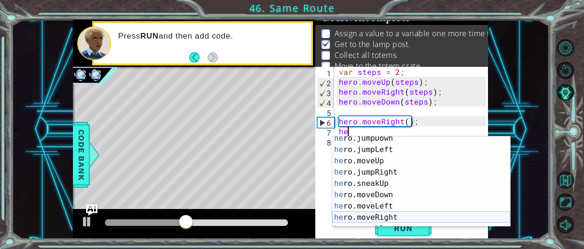
scroll to position [16, 0]
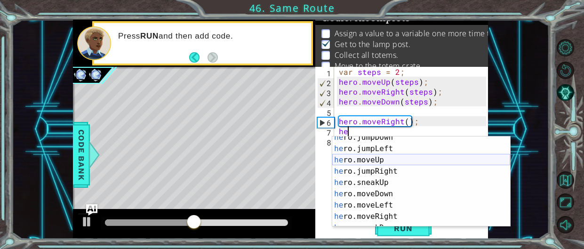
click at [369, 159] on div "he ro.jumpDown press enter he ro.jumpLeft press enter he ro.moveUp press enter …" at bounding box center [421, 188] width 178 height 113
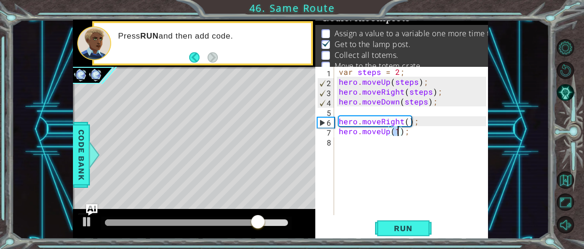
type textarea "hero.moveUp(3);"
click at [356, 145] on div "var steps = 2 ; hero . moveUp ( steps ) ; hero . moveRight ( steps ) ; hero . m…" at bounding box center [414, 151] width 154 height 168
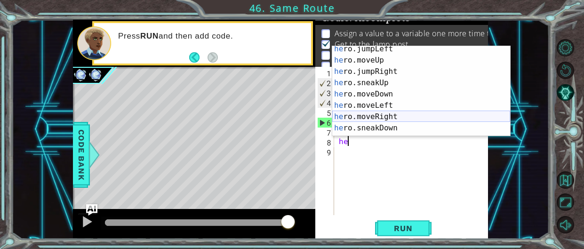
scroll to position [25, 0]
click at [384, 114] on div "he ro.jumpLeft press enter he ro.moveUp press enter he ro.jumpRight press enter…" at bounding box center [421, 99] width 178 height 113
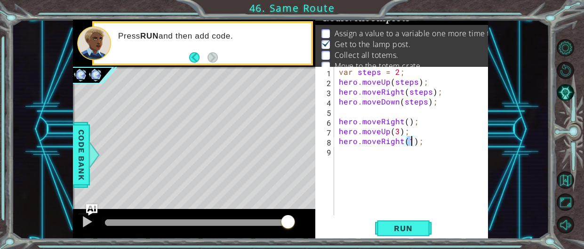
scroll to position [0, 4]
click at [406, 225] on span "Run" at bounding box center [403, 228] width 37 height 9
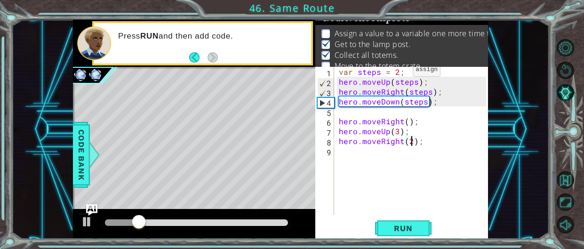
click at [397, 72] on div "var steps = 2 ; hero . moveUp ( steps ) ; hero . moveRight ( steps ) ; hero . m…" at bounding box center [414, 151] width 154 height 168
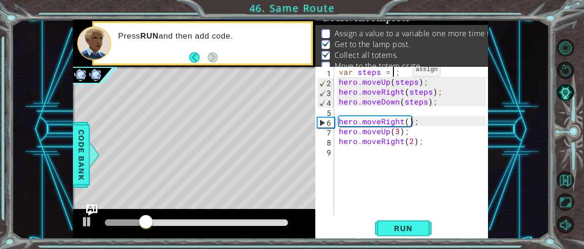
type textarea "var steps = 3;"
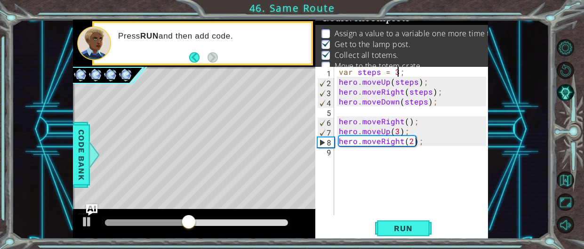
click at [351, 162] on div "var steps = 3 ; hero . moveUp ( steps ) ; hero . moveRight ( steps ) ; hero . m…" at bounding box center [414, 151] width 154 height 168
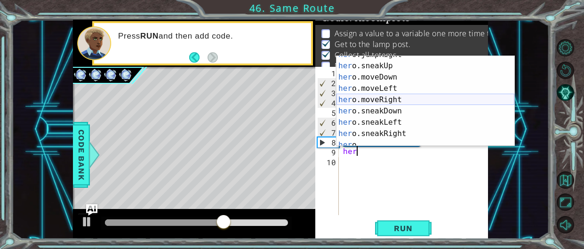
scroll to position [53, 0]
click at [379, 98] on div "her o.jumpRight press enter her o.sneakUp press enter her o.moveDown press ente…" at bounding box center [426, 105] width 178 height 113
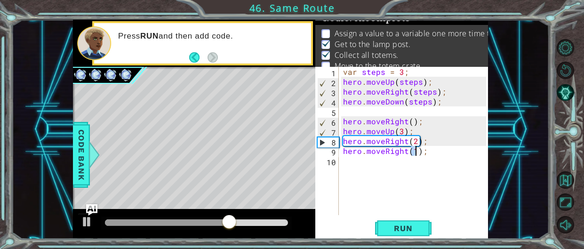
type textarea "hero.moveRight(1);"
click at [344, 160] on div "var steps = 3 ; hero . moveUp ( steps ) ; hero . moveRight ( steps ) ; hero . m…" at bounding box center [416, 151] width 150 height 168
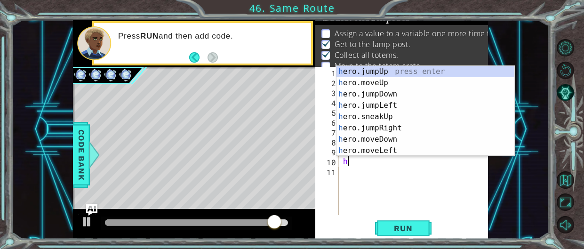
scroll to position [0, 0]
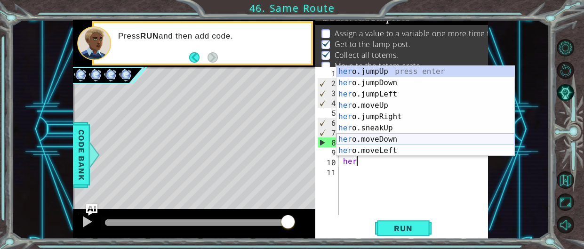
click at [371, 138] on div "her o.jumpUp press enter her o.jumpDown press enter her o.jumpLeft press enter …" at bounding box center [426, 122] width 178 height 113
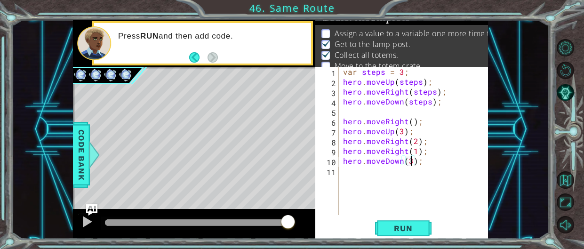
scroll to position [0, 4]
click at [403, 224] on span "Run" at bounding box center [403, 228] width 37 height 9
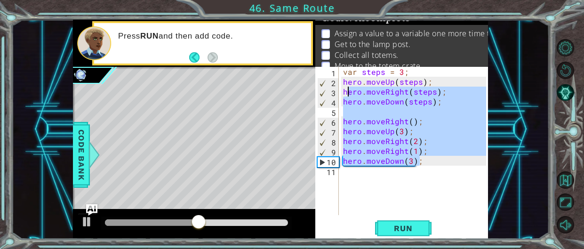
drag, startPoint x: 419, startPoint y: 162, endPoint x: 346, endPoint y: 90, distance: 101.9
click at [346, 90] on div "var steps = 3 ; hero . moveUp ( steps ) ; hero . moveRight ( steps ) ; hero . m…" at bounding box center [416, 151] width 150 height 168
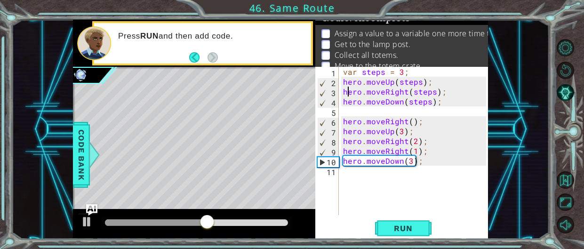
click at [346, 87] on div "var steps = 3 ; hero . moveUp ( steps ) ; hero . moveRight ( steps ) ; hero . m…" at bounding box center [416, 151] width 150 height 168
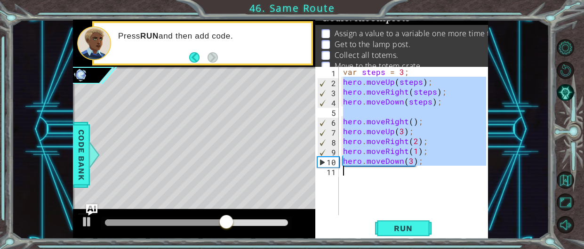
drag, startPoint x: 343, startPoint y: 77, endPoint x: 417, endPoint y: 171, distance: 120.0
click at [417, 171] on div "var steps = 3 ; hero . moveUp ( steps ) ; hero . moveRight ( steps ) ; hero . m…" at bounding box center [416, 151] width 150 height 168
type textarea "hero.moveDown(3);"
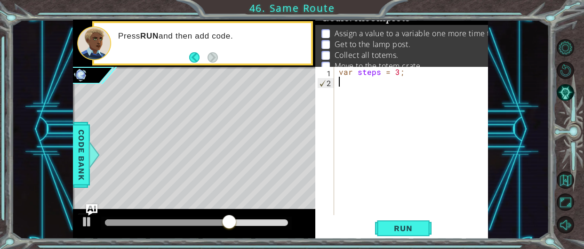
scroll to position [0, 0]
click at [389, 233] on span "Run" at bounding box center [403, 228] width 37 height 9
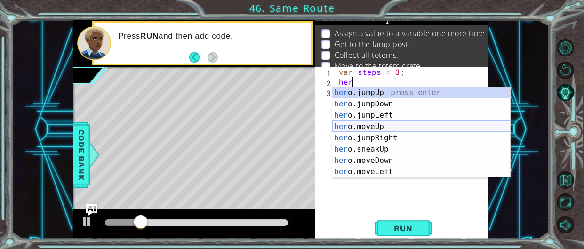
click at [382, 126] on div "her o.jumpUp press enter her o.jumpDown press enter her o.jumpLeft press enter …" at bounding box center [421, 143] width 178 height 113
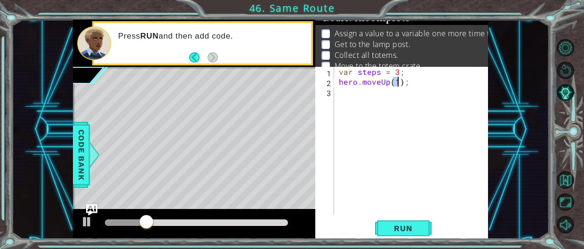
type textarea "hero.moveUp(2);"
click at [348, 92] on div "var steps = 3 ; hero . moveUp ( 2 ) ;" at bounding box center [414, 151] width 154 height 168
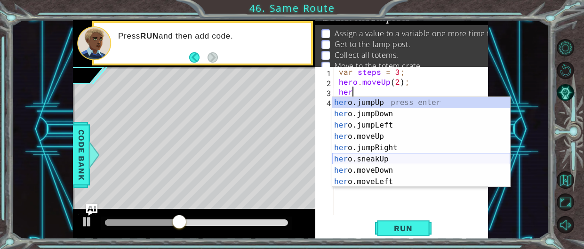
click at [375, 159] on div "her o.jumpUp press enter her o.jumpDown press enter her o.jumpLeft press enter …" at bounding box center [421, 153] width 178 height 113
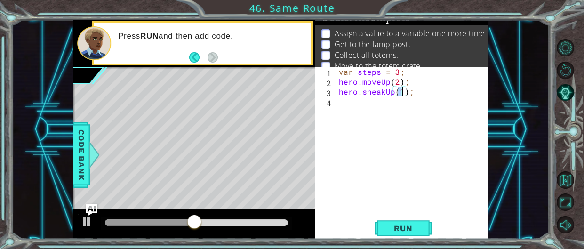
click at [409, 92] on div "var steps = 3 ; hero . moveUp ( 2 ) ; hero . sneakUp ( 1 ) ;" at bounding box center [414, 151] width 154 height 168
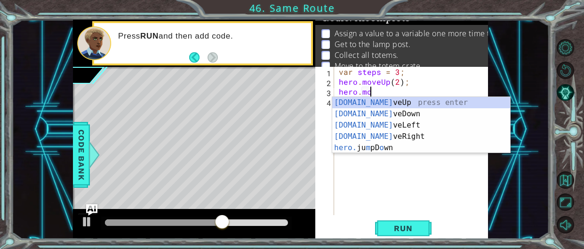
scroll to position [0, 2]
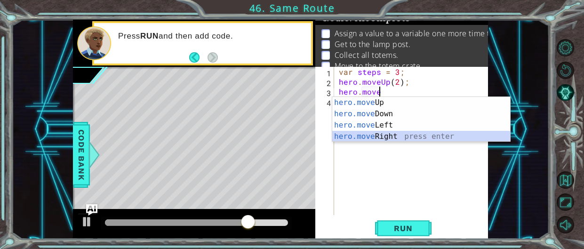
click at [407, 139] on div "hero.move Up press enter hero.move Down press enter hero.move Left press enter …" at bounding box center [421, 131] width 178 height 68
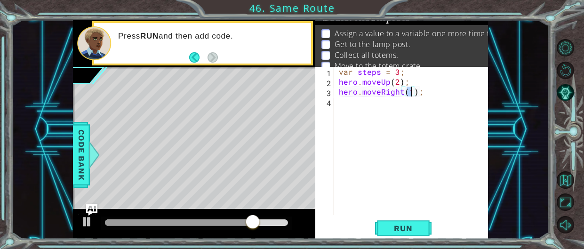
type textarea "hero.moveRight(2);"
click at [344, 104] on div "var steps = 3 ; hero . moveUp ( 2 ) ; hero . moveRight ( 2 ) ;" at bounding box center [414, 151] width 154 height 168
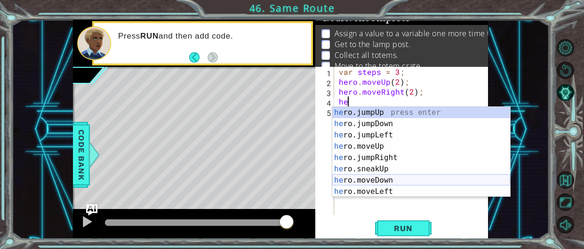
click at [366, 181] on div "he ro.jumpUp press enter he ro.jumpDown press enter he ro.jumpLeft press enter …" at bounding box center [421, 163] width 178 height 113
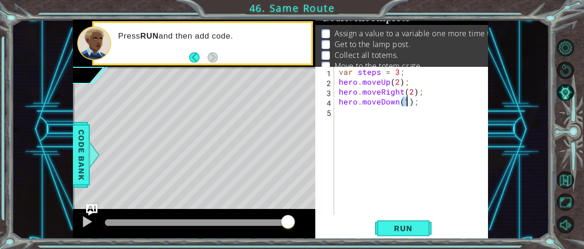
type textarea "hero.moveDown(2);"
click at [342, 110] on div "var steps = 3 ; hero . moveUp ( 2 ) ; hero . moveRight ( 2 ) ; hero . moveDown …" at bounding box center [414, 151] width 154 height 168
type textarea "e"
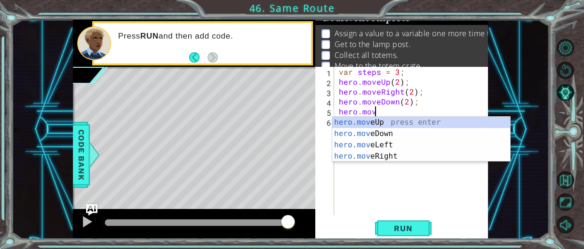
scroll to position [0, 2]
click at [348, 154] on div "hero.move Up press enter hero.move Down press enter hero.move Left press enter …" at bounding box center [421, 151] width 178 height 68
type textarea "hero.moveRight(1);"
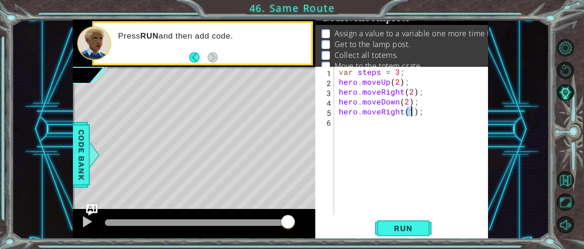
click at [345, 131] on div "var steps = 3 ; hero . moveUp ( 2 ) ; hero . moveRight ( 2 ) ; hero . moveDown …" at bounding box center [414, 151] width 154 height 168
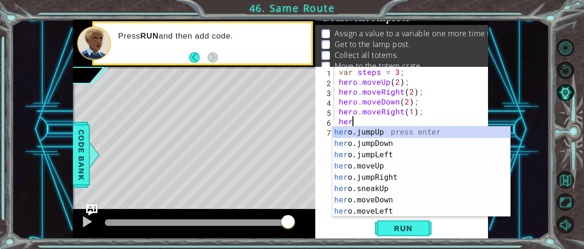
scroll to position [0, 0]
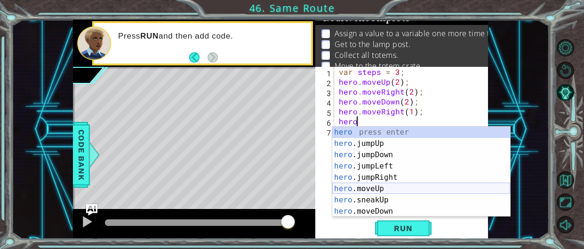
click at [393, 189] on div "hero press enter hero .jumpUp press enter hero .jumpDown press enter hero .jump…" at bounding box center [421, 183] width 178 height 113
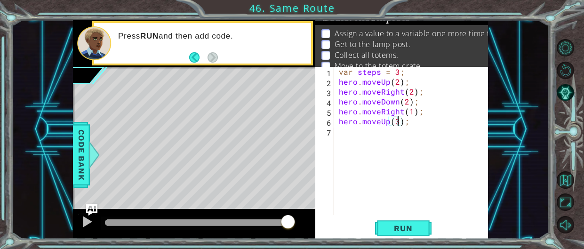
scroll to position [0, 4]
type textarea "hero.moveUp(3);"
click at [395, 222] on button "Run" at bounding box center [403, 228] width 57 height 17
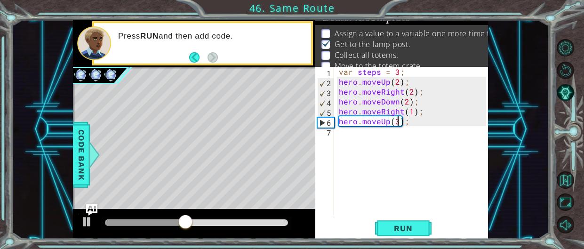
click at [339, 132] on div "var steps = 3 ; hero . moveUp ( 2 ) ; hero . moveRight ( 2 ) ; hero . moveDown …" at bounding box center [414, 151] width 154 height 168
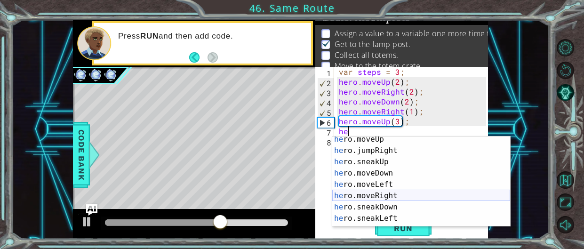
scroll to position [37, 0]
click at [369, 194] on div "he ro.moveUp press enter he ro.jumpRight press enter he ro.sneakUp press enter …" at bounding box center [421, 190] width 178 height 113
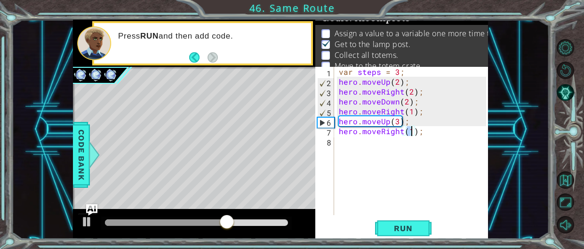
type textarea "hero.moveRight(3);"
click at [344, 143] on div "var steps = 3 ; hero . moveUp ( 2 ) ; hero . moveRight ( 2 ) ; hero . moveDown …" at bounding box center [414, 151] width 154 height 168
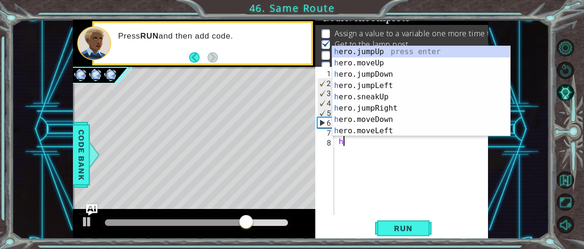
scroll to position [0, 0]
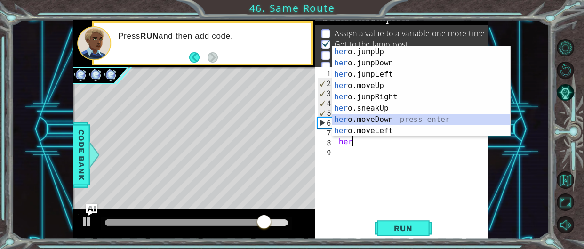
click at [379, 120] on div "her o.jumpUp press enter her o.jumpDown press enter her o.jumpLeft press enter …" at bounding box center [421, 102] width 178 height 113
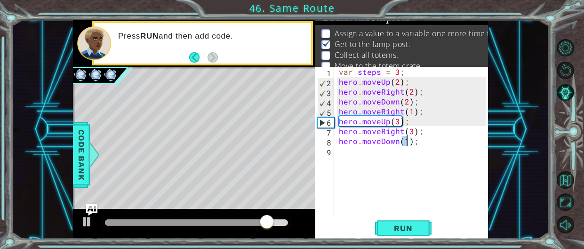
scroll to position [0, 4]
click at [393, 224] on span "Run" at bounding box center [403, 228] width 37 height 9
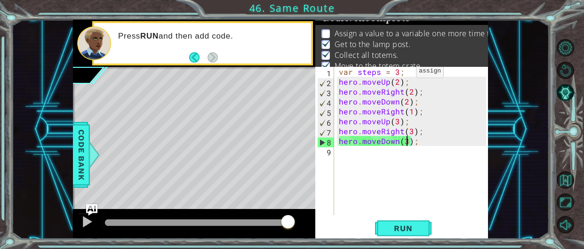
click at [400, 73] on div "var steps = 3 ; hero . moveUp ( 2 ) ; hero . moveRight ( 2 ) ; hero . moveDown …" at bounding box center [414, 151] width 154 height 168
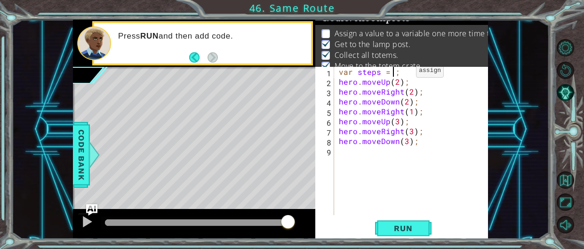
type textarea "var steps = 4;"
click at [395, 187] on div "var steps = 4 ; hero . moveUp ( 2 ) ; hero . moveRight ( 2 ) ; hero . moveDown …" at bounding box center [414, 151] width 154 height 168
click at [406, 224] on span "Run" at bounding box center [403, 228] width 37 height 9
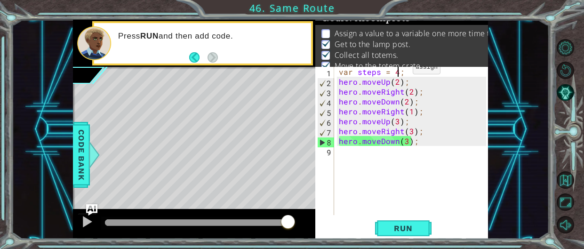
click at [396, 69] on div "var steps = 4 ; hero . moveUp ( 2 ) ; hero . moveRight ( 2 ) ; hero . moveDown …" at bounding box center [414, 151] width 154 height 168
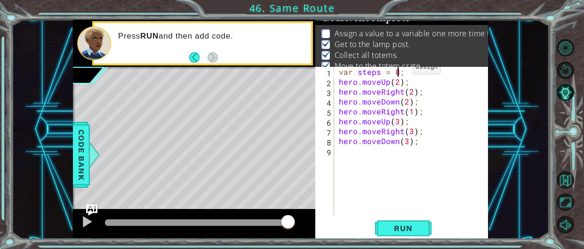
scroll to position [0, 3]
click at [388, 236] on button "Run" at bounding box center [403, 228] width 57 height 17
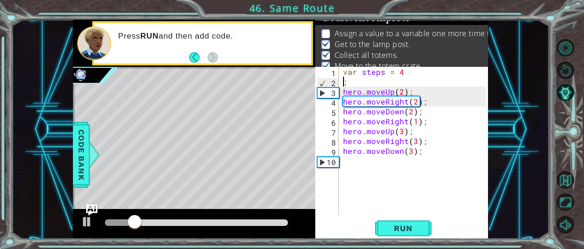
scroll to position [0, 0]
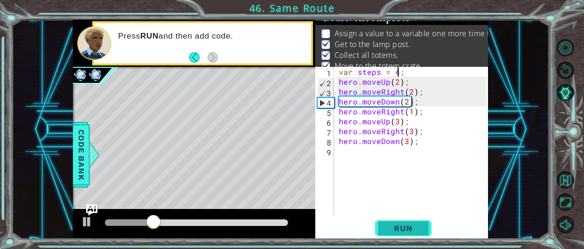
type textarea "var steps = 4;"
click at [419, 227] on span "Run" at bounding box center [403, 228] width 37 height 9
